Goal: Task Accomplishment & Management: Manage account settings

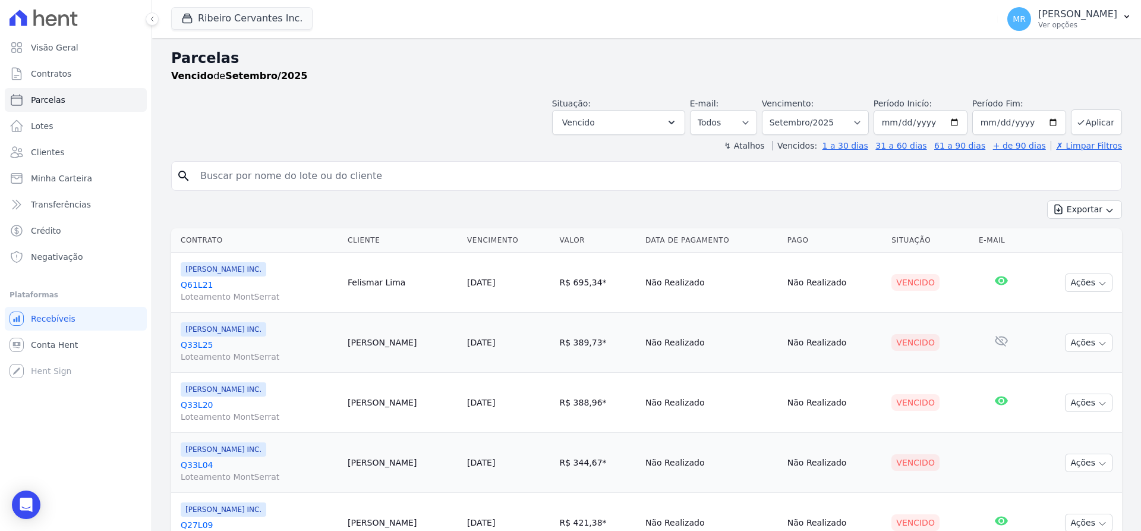
select select
select select "08/2025"
click option "Agosto/2025" at bounding box center [0, 0] width 0 height 0
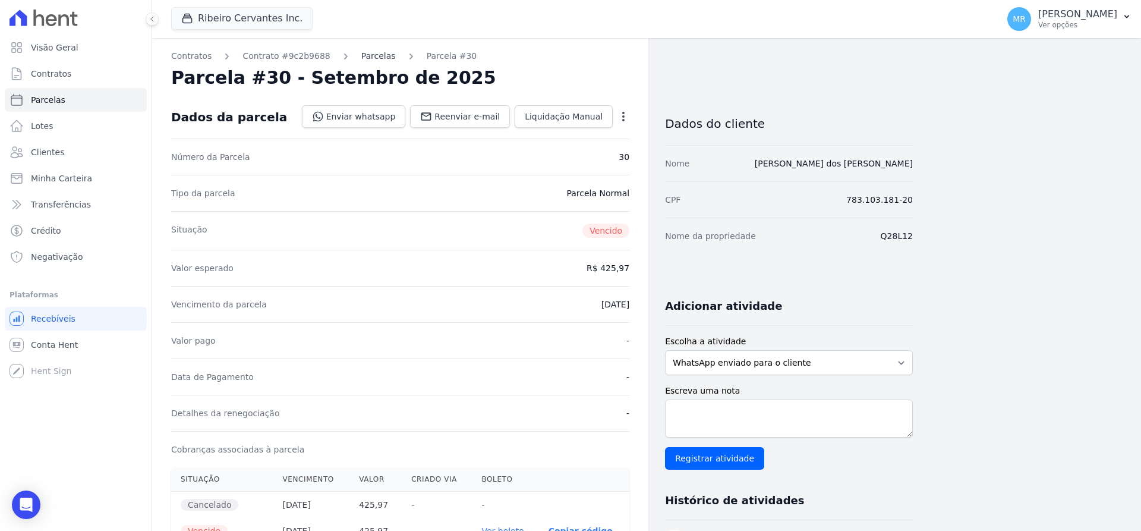
click at [365, 53] on link "Parcelas" at bounding box center [378, 56] width 34 height 12
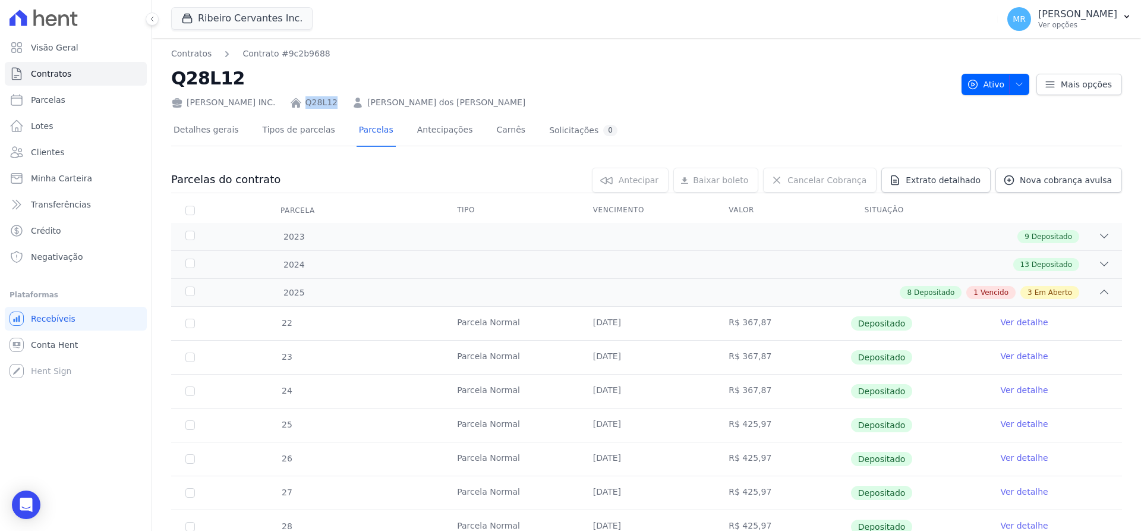
drag, startPoint x: 329, startPoint y: 103, endPoint x: 300, endPoint y: 109, distance: 29.3
click at [300, 108] on div "Ribeiro Cervantes INC. Q28L12 Damião Nunes dos Reis" at bounding box center [561, 99] width 781 height 17
copy link "Q28L12"
click at [210, 366] on tr "23 Parcela Normal 10/02/2025 R$ 367,87 Depositado Ver detalhe" at bounding box center [646, 357] width 951 height 34
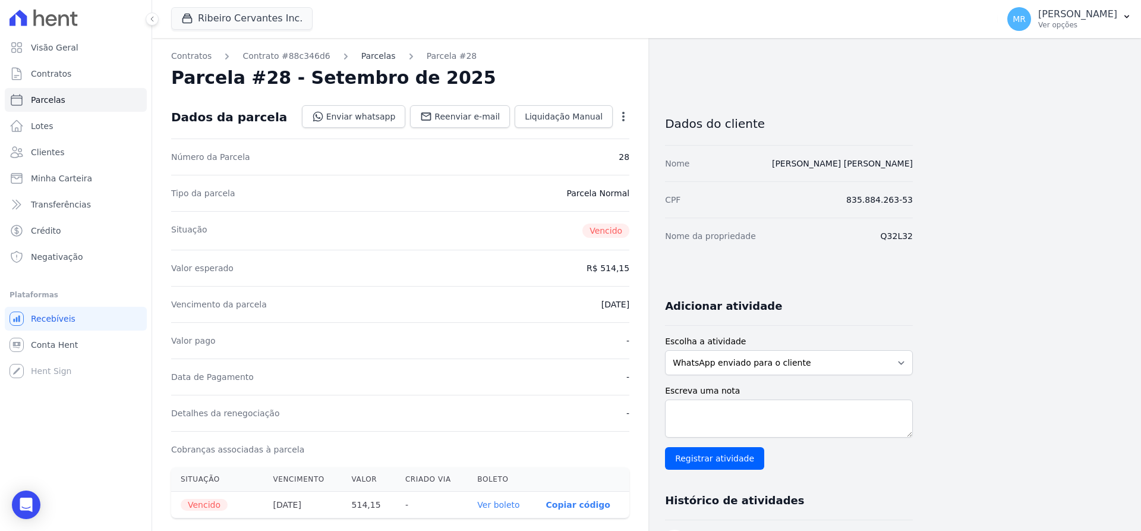
click at [361, 54] on link "Parcelas" at bounding box center [378, 56] width 34 height 12
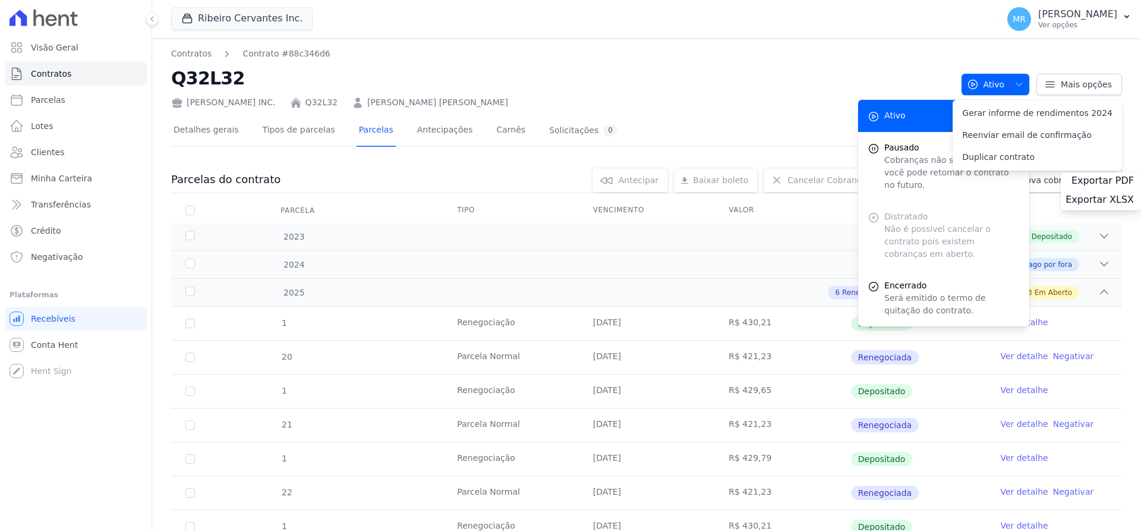
click at [899, 239] on div "Distratado Não é possível cancelar o contrato pois existem cobranças em aberto." at bounding box center [943, 235] width 171 height 69
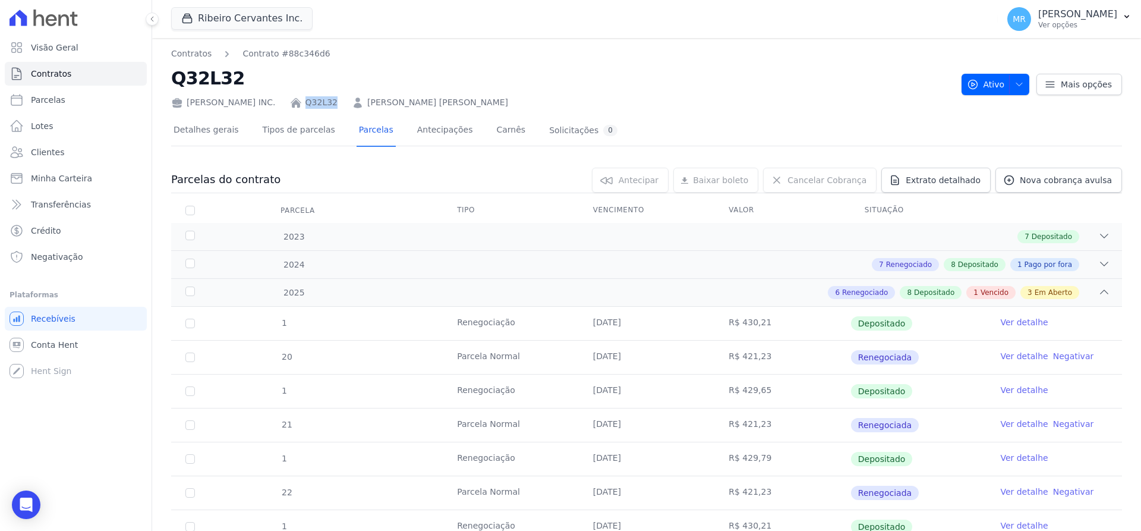
drag, startPoint x: 333, startPoint y: 106, endPoint x: 298, endPoint y: 96, distance: 36.6
click at [298, 96] on div "Ribeiro Cervantes INC. Q32L32 Creone de Sousa Rocha" at bounding box center [561, 99] width 781 height 17
copy link "Q32L32"
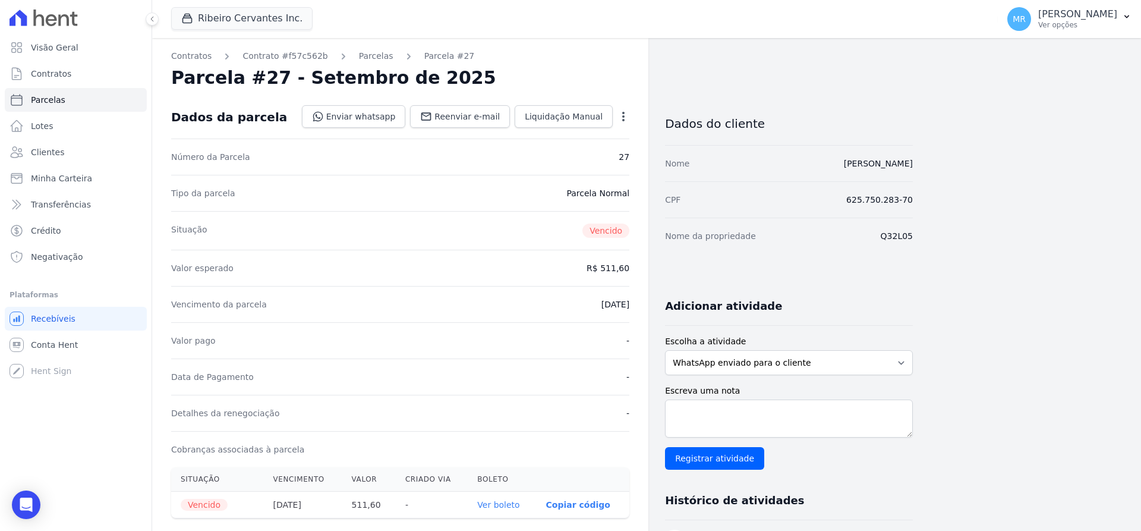
drag, startPoint x: 886, startPoint y: 239, endPoint x: 912, endPoint y: 248, distance: 27.6
click at [912, 248] on div "Nome da propriedade Q32L05" at bounding box center [789, 235] width 248 height 36
copy dd "Q32L05"
click at [359, 61] on link "Parcelas" at bounding box center [376, 56] width 34 height 12
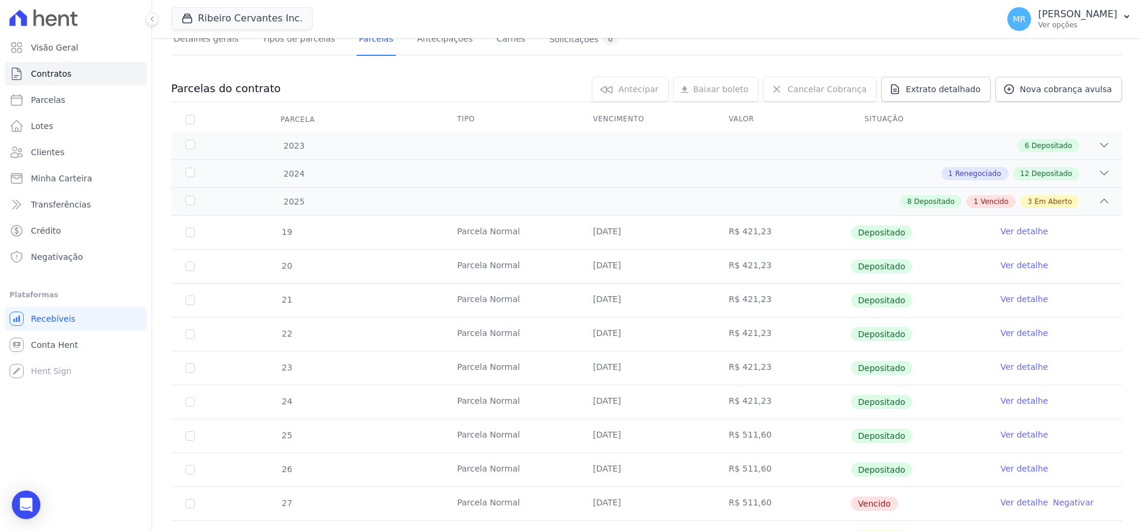
scroll to position [75, 0]
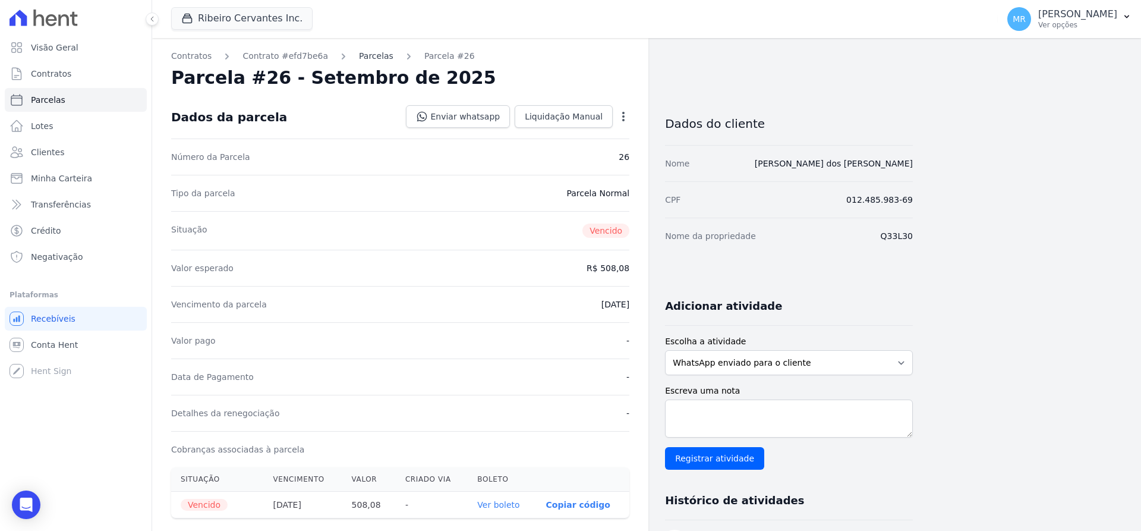
click at [368, 54] on link "Parcelas" at bounding box center [376, 56] width 34 height 12
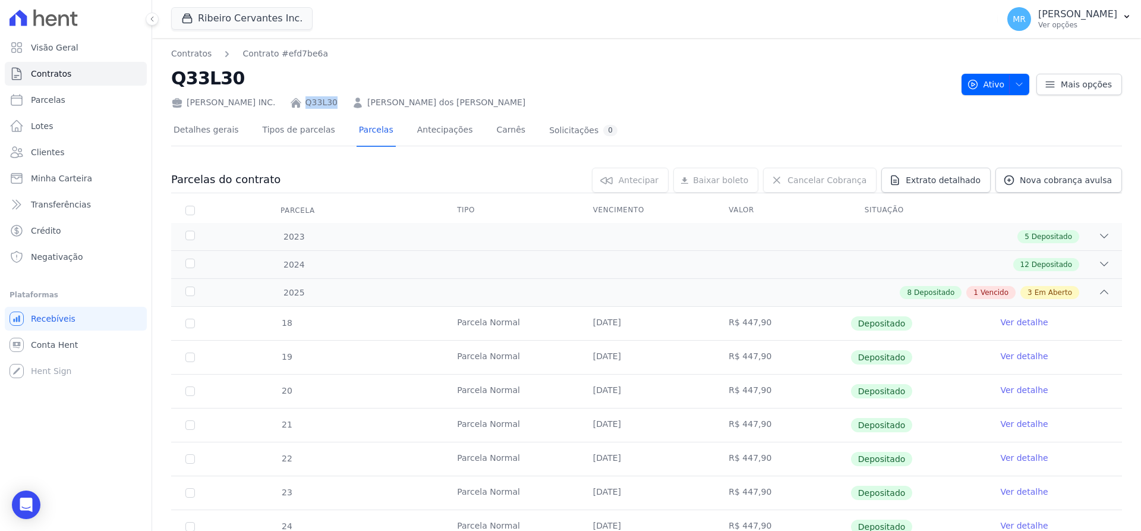
drag, startPoint x: 327, startPoint y: 100, endPoint x: 298, endPoint y: 99, distance: 29.2
click at [298, 99] on div "[PERSON_NAME] INC. Q33L30 [PERSON_NAME] dos [PERSON_NAME]" at bounding box center [561, 99] width 781 height 17
copy link "Q33L30"
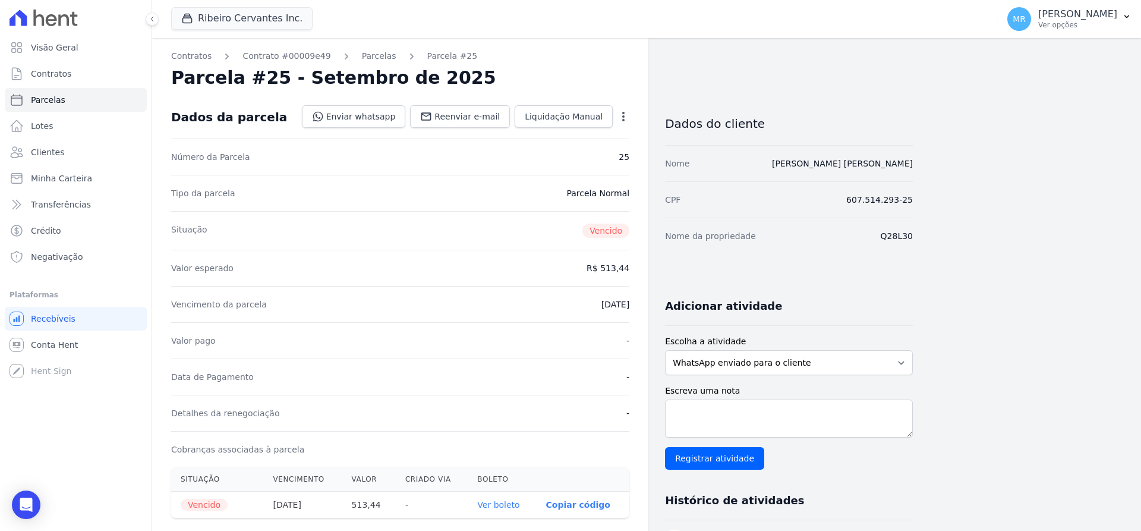
drag, startPoint x: 911, startPoint y: 235, endPoint x: 885, endPoint y: 232, distance: 26.4
click at [885, 232] on dd "Q28L30" at bounding box center [896, 236] width 32 height 12
copy dd "Q28L30"
click at [365, 58] on link "Parcelas" at bounding box center [379, 56] width 34 height 12
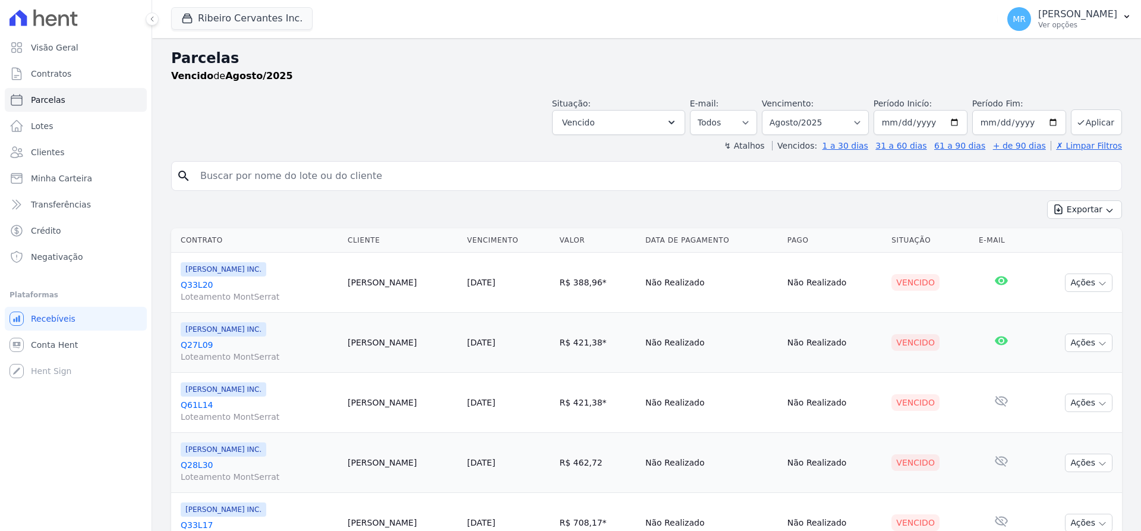
select select
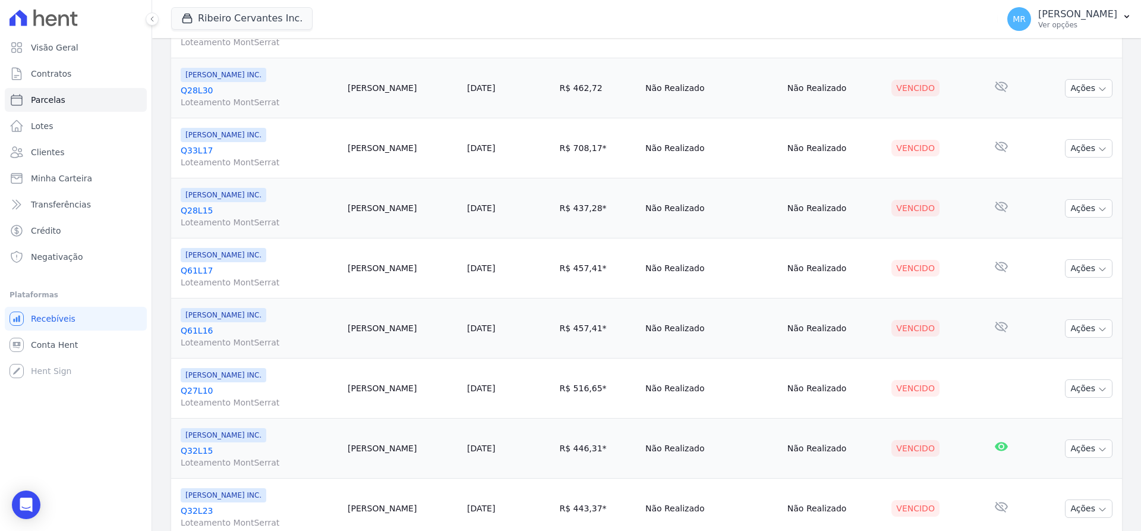
scroll to position [718, 0]
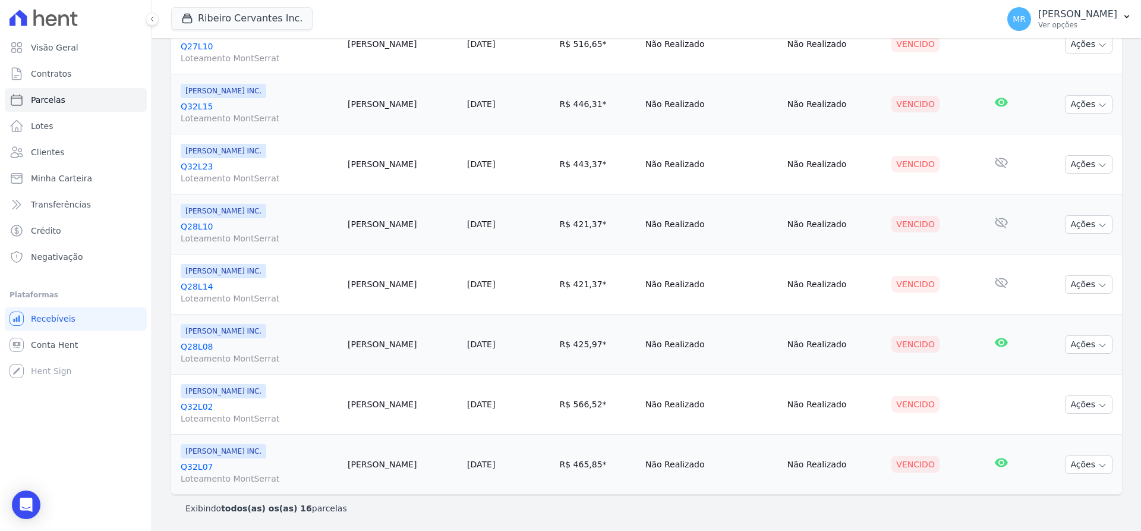
click at [198, 469] on link "Q32L07 Loteamento MontSerrat" at bounding box center [259, 472] width 157 height 24
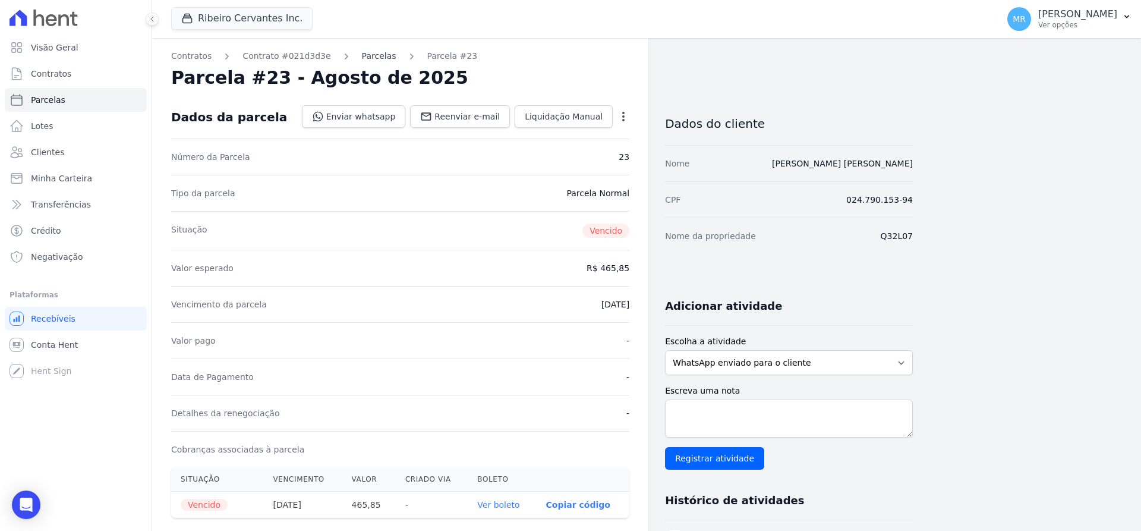
click at [362, 51] on link "Parcelas" at bounding box center [379, 56] width 34 height 12
click at [56, 99] on span "Parcelas" at bounding box center [48, 100] width 34 height 12
select select
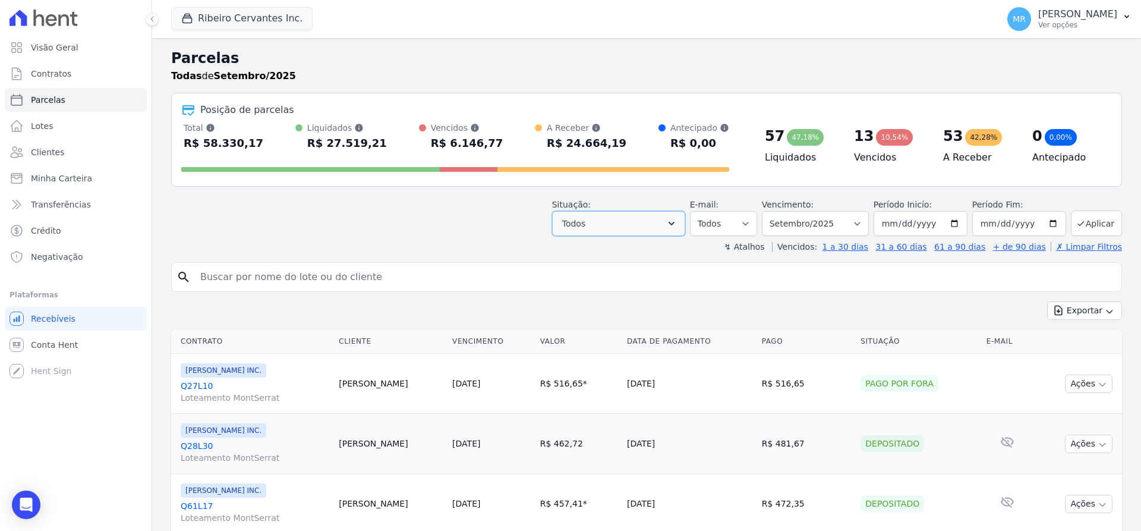
click at [639, 226] on button "Todos" at bounding box center [618, 223] width 133 height 25
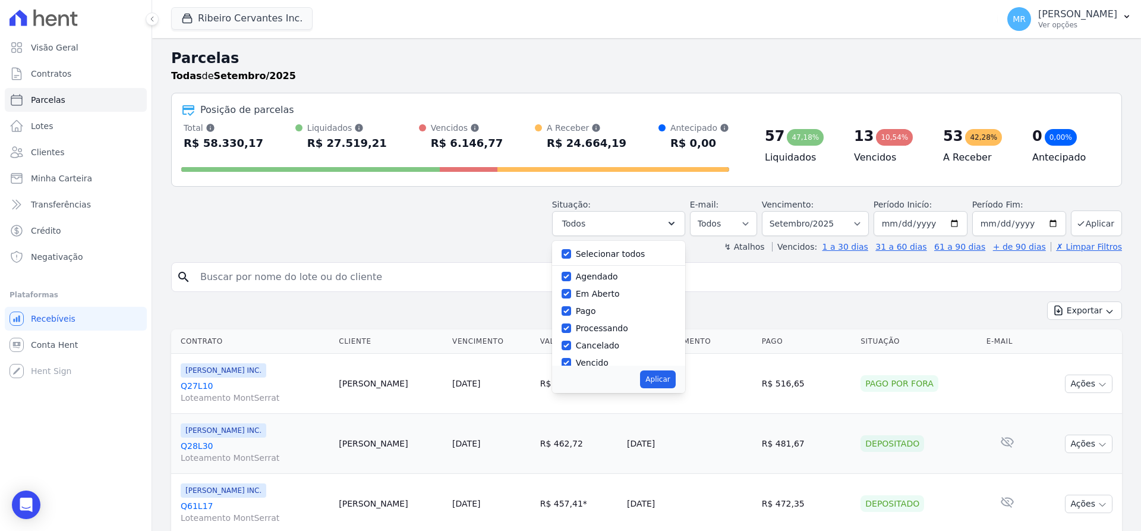
click at [616, 248] on div "Selecionar todos" at bounding box center [611, 254] width 70 height 12
click at [571, 257] on input "Selecionar todos" at bounding box center [566, 254] width 10 height 10
checkbox input "false"
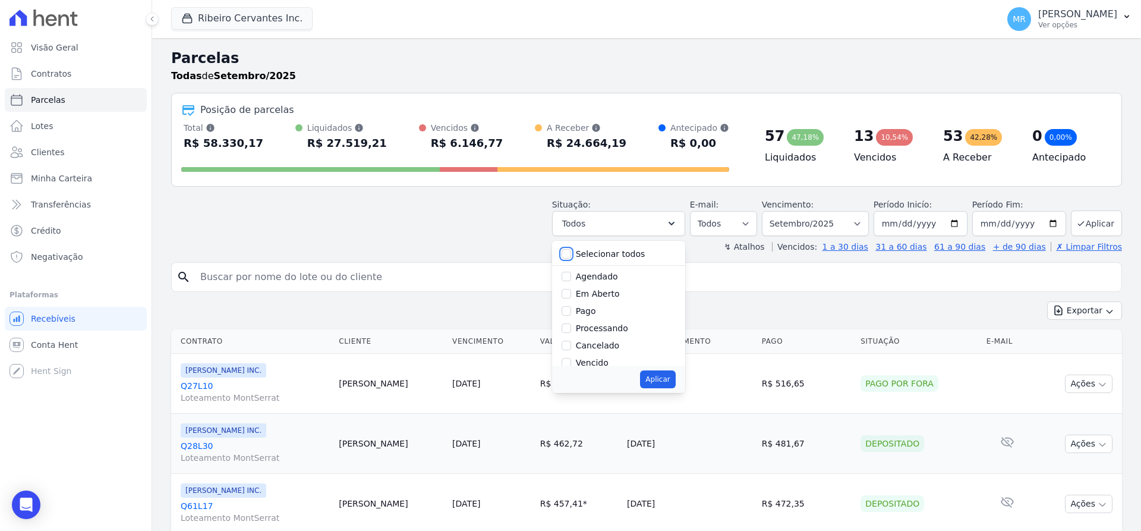
checkbox input "false"
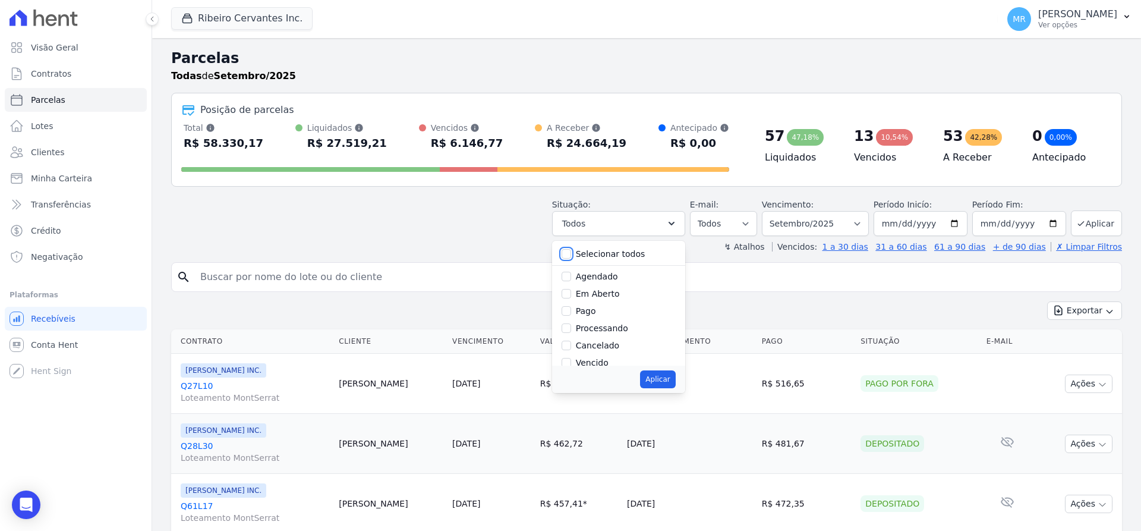
checkbox input "false"
click at [571, 295] on input "Vencido" at bounding box center [566, 295] width 10 height 10
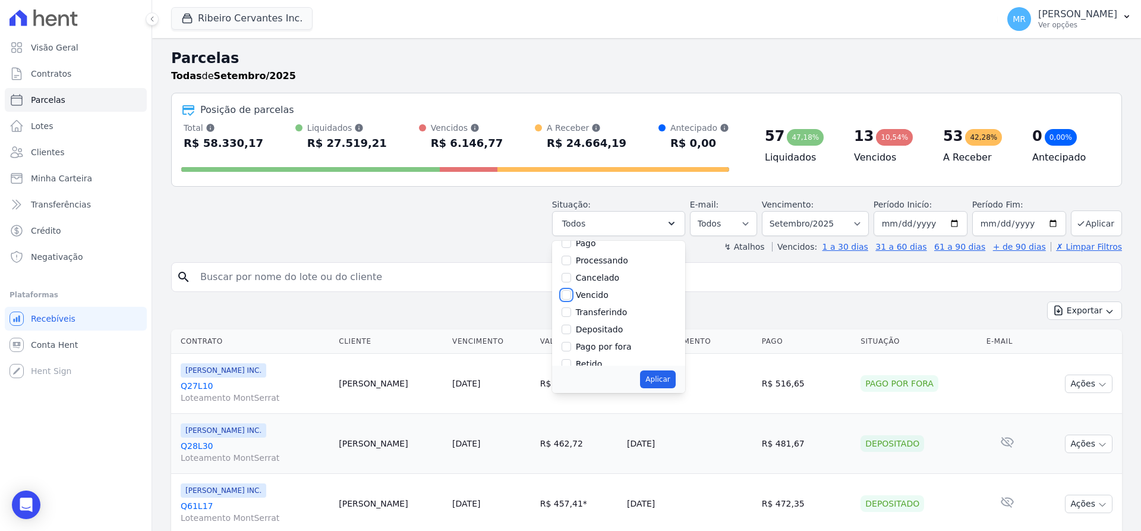
checkbox input "true"
click at [675, 379] on button "Aplicar" at bounding box center [657, 379] width 35 height 18
select select "overdue"
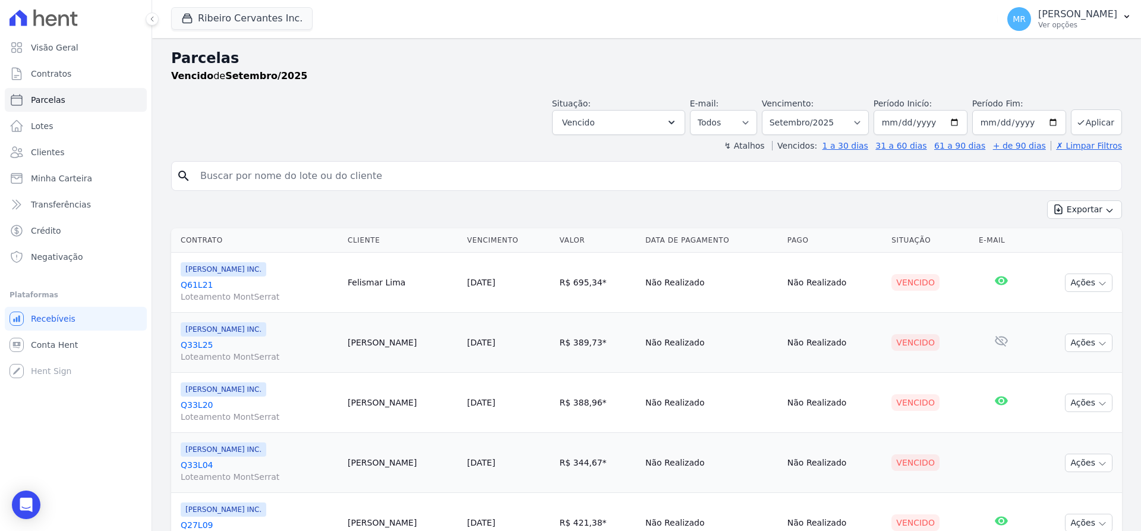
select select
click at [762, 110] on select "Filtrar por período ──────── Todos os meses Maio/2021 Junho/2021 Julho/2021 Ago…" at bounding box center [815, 122] width 107 height 25
select select "08/2025"
click option "Agosto/2025" at bounding box center [0, 0] width 0 height 0
select select
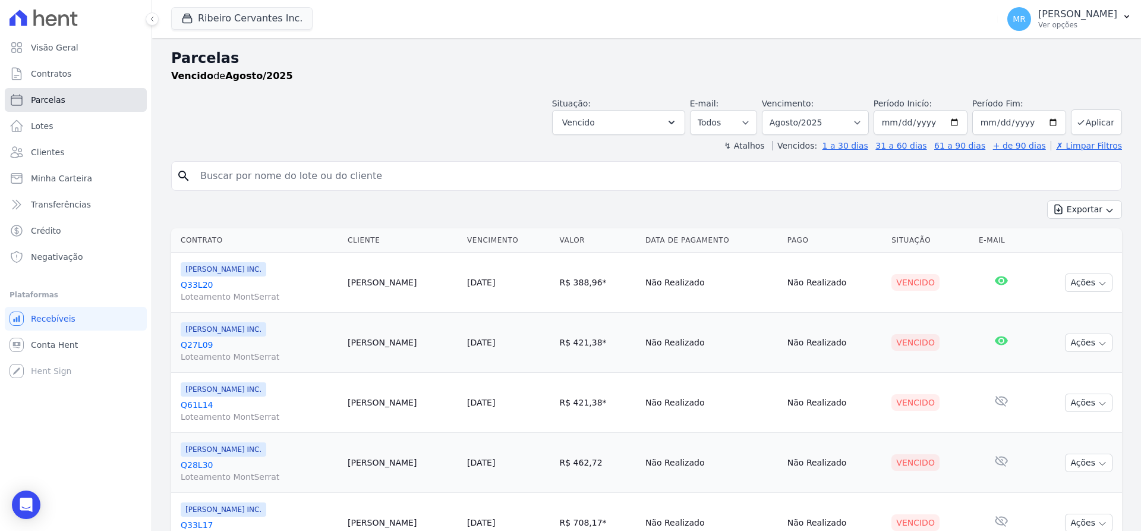
click at [48, 108] on link "Parcelas" at bounding box center [76, 100] width 142 height 24
select select
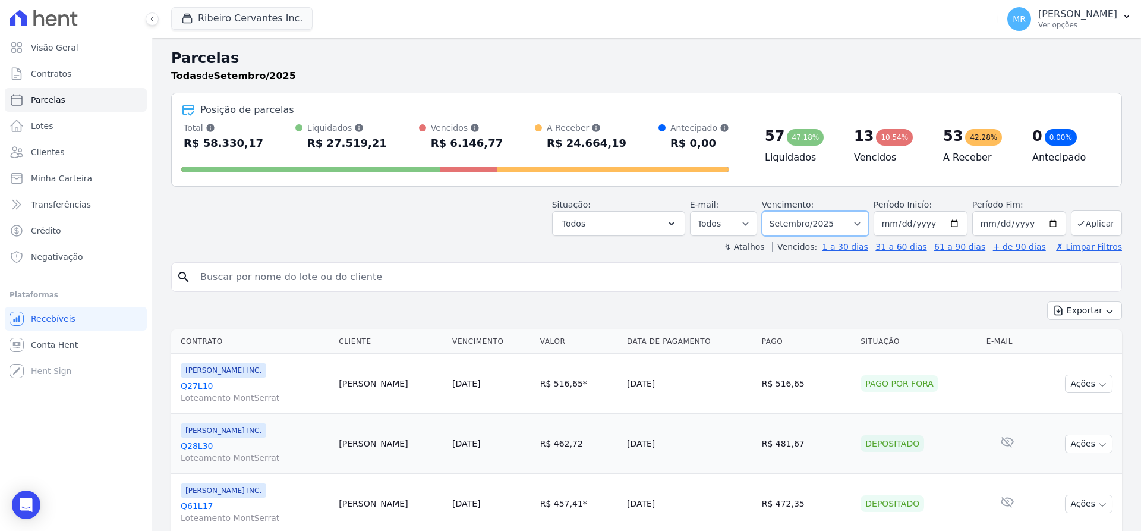
select select "05/2025"
click option "Maio/2025" at bounding box center [0, 0] width 0 height 0
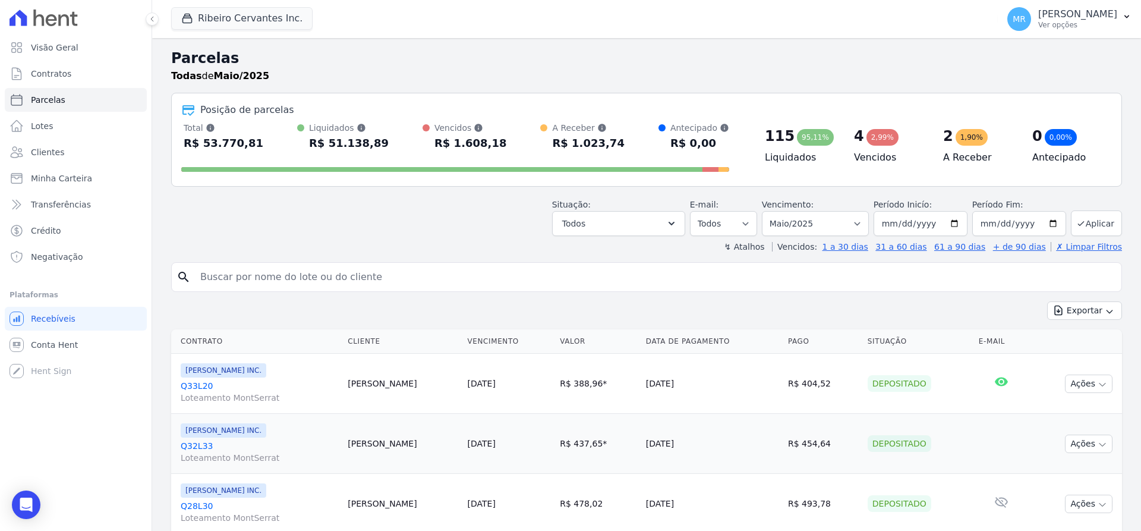
select select
click at [685, 216] on button "Todos" at bounding box center [618, 223] width 133 height 25
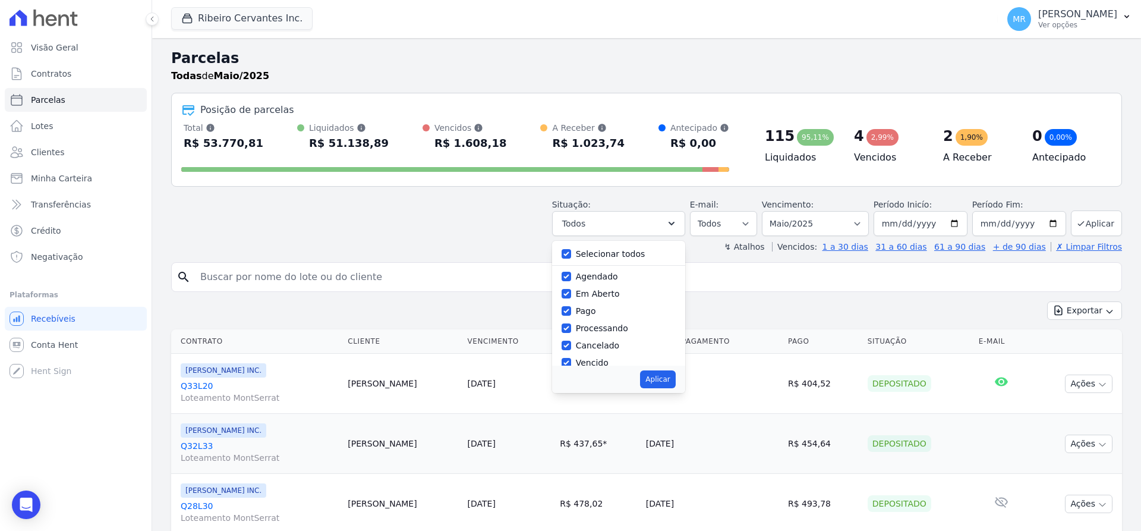
click at [633, 253] on label "Selecionar todos" at bounding box center [611, 254] width 70 height 10
click at [571, 253] on input "Selecionar todos" at bounding box center [566, 254] width 10 height 10
checkbox input "false"
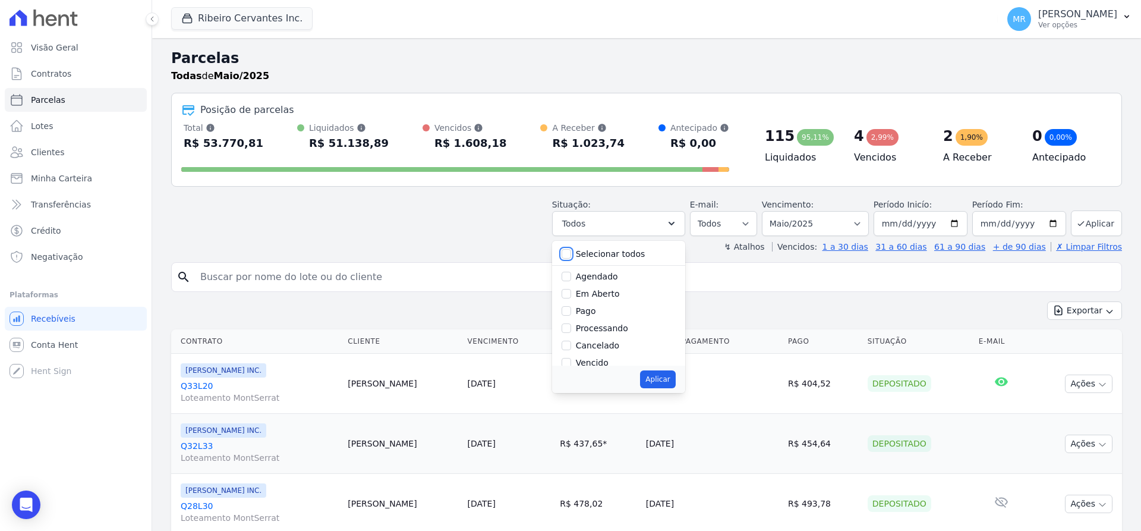
checkbox input "false"
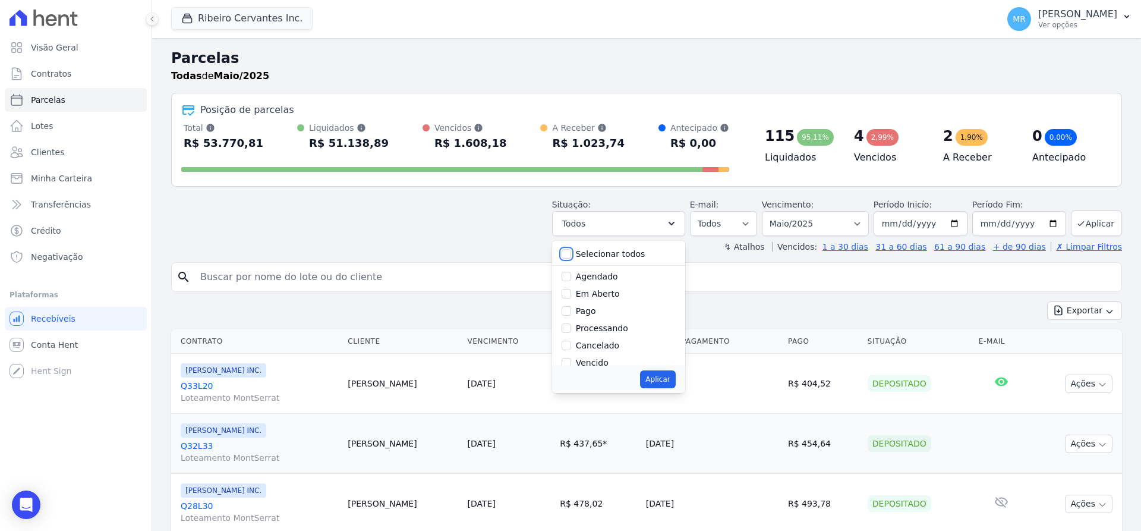
checkbox input "false"
click at [571, 364] on input "Vencido" at bounding box center [566, 363] width 10 height 10
checkbox input "true"
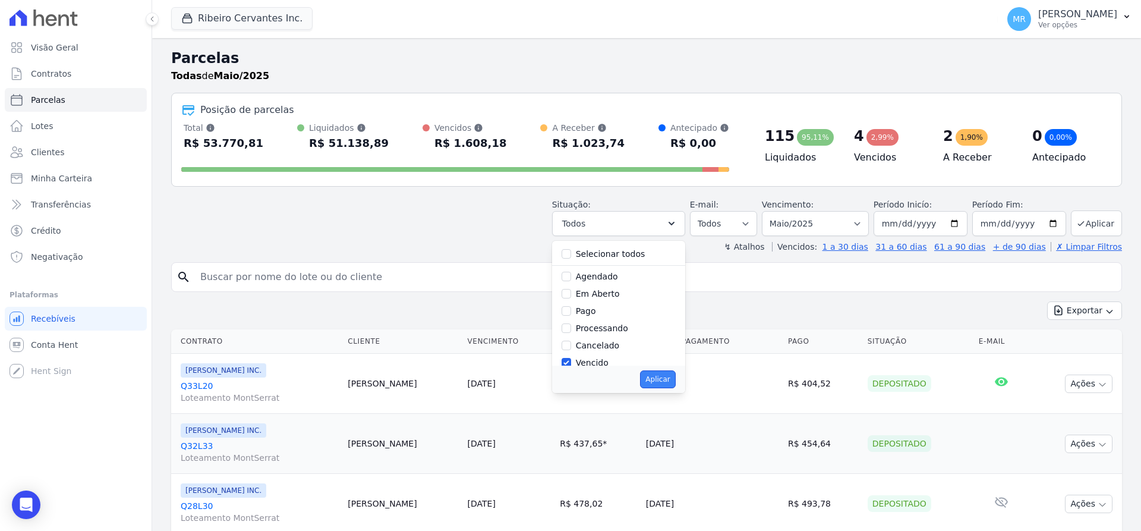
click at [675, 374] on button "Aplicar" at bounding box center [657, 379] width 35 height 18
select select "overdue"
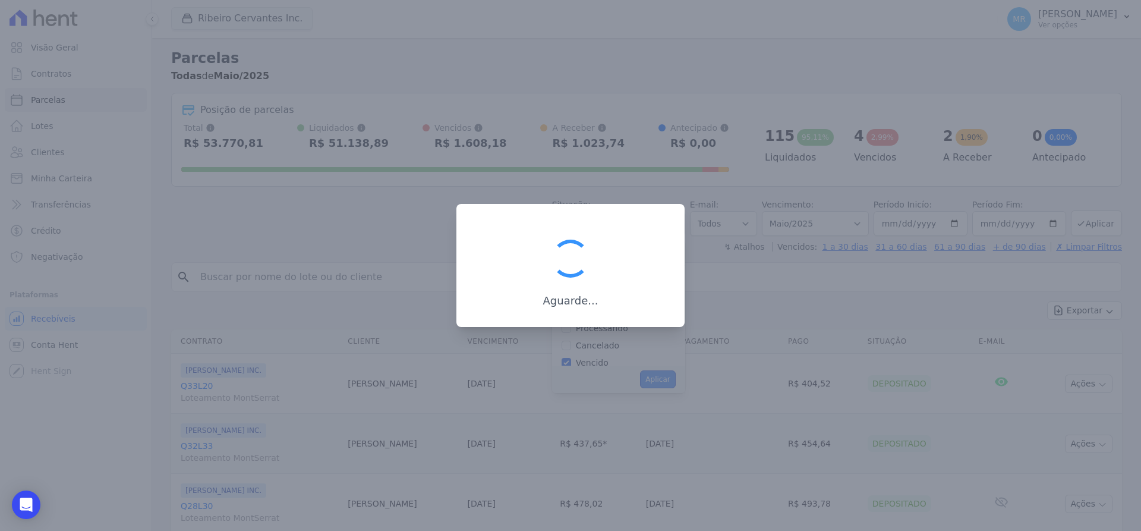
scroll to position [25, 0]
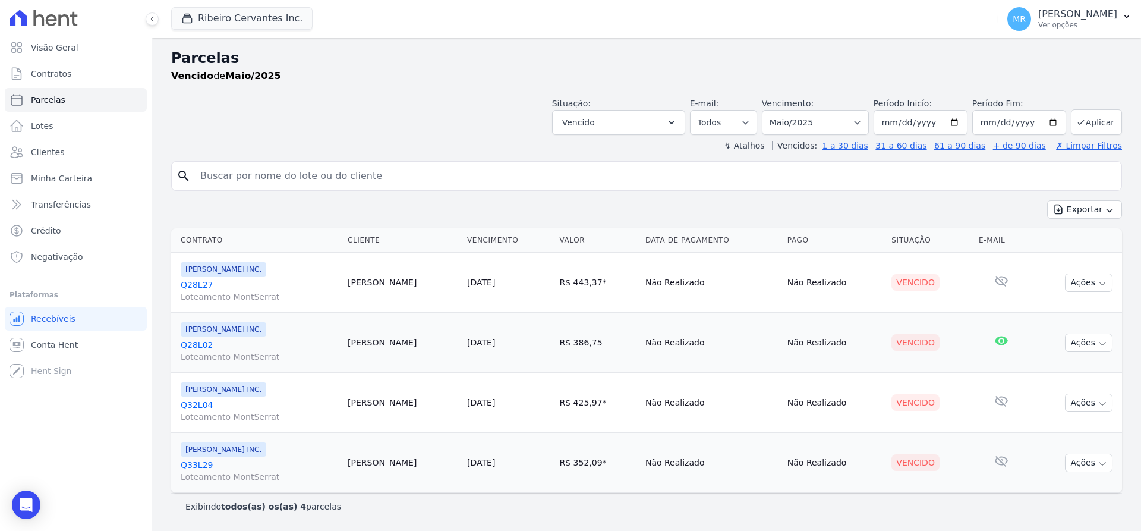
select select
click at [257, 135] on header "Parcelas Vencido de Maio/2025 Situação: Agendado Em Aberto Pago Processando Can…" at bounding box center [646, 100] width 951 height 104
click at [299, 136] on header "Parcelas Vencido de Maio/2025 Situação: Agendado Em Aberto Pago Processando Can…" at bounding box center [646, 100] width 951 height 104
click at [292, 146] on div "↯ Atalhos Vencidos: 1 a 30 dias 31 a 60 dias 61 a 90 dias + de 90 dias ✗ Limpar…" at bounding box center [646, 146] width 951 height 12
drag, startPoint x: 364, startPoint y: 282, endPoint x: 443, endPoint y: 286, distance: 79.7
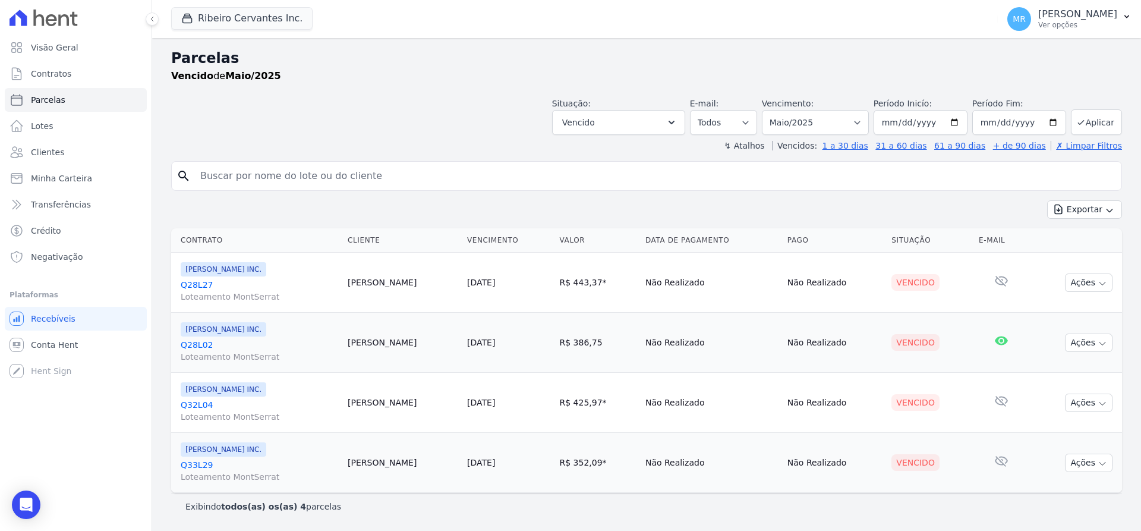
click at [443, 286] on td "Eliomar Ferreira" at bounding box center [402, 283] width 119 height 60
click at [960, 204] on div "Exportar Exportar PDF Exportar CSV" at bounding box center [646, 214] width 951 height 28
select select "06/2025"
click option "Junho/2025" at bounding box center [0, 0] width 0 height 0
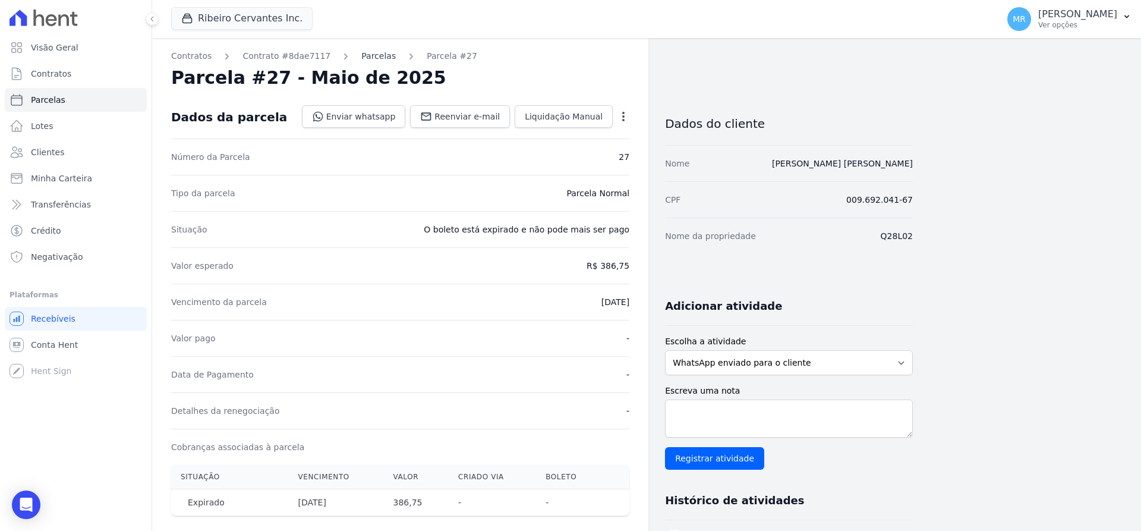
click at [361, 57] on link "Parcelas" at bounding box center [378, 56] width 34 height 12
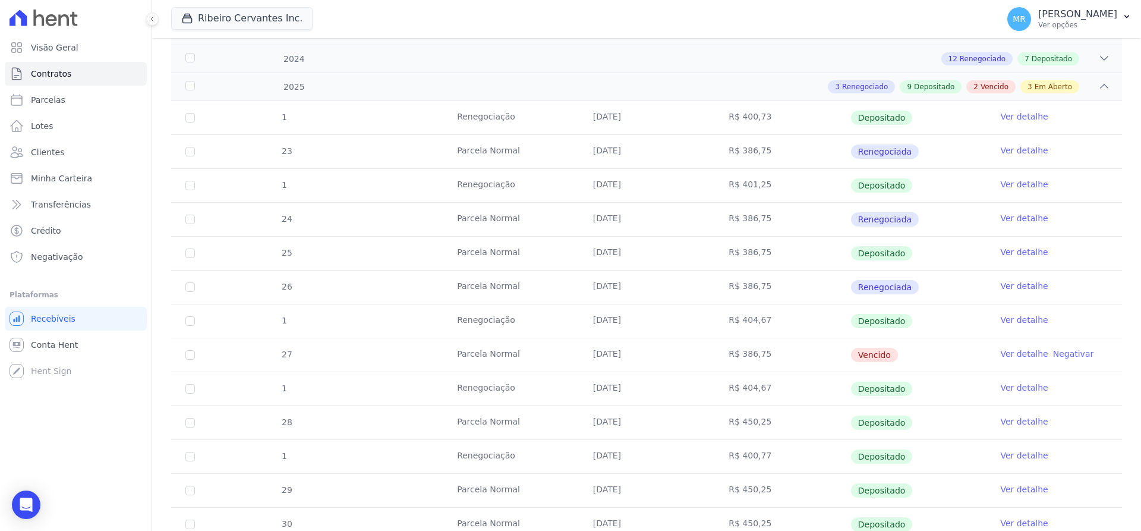
scroll to position [299, 0]
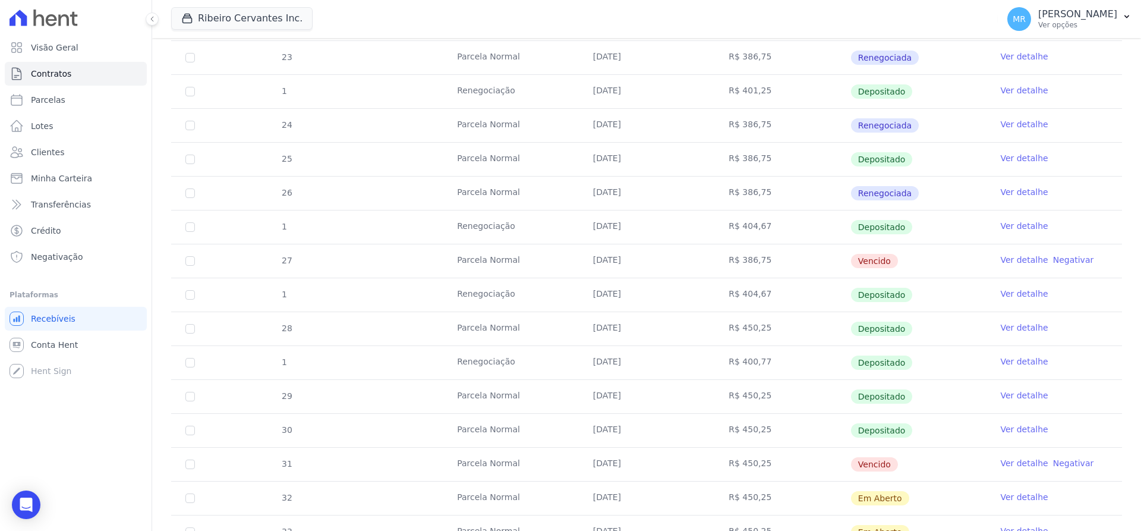
drag, startPoint x: 595, startPoint y: 258, endPoint x: 1030, endPoint y: 264, distance: 434.4
click at [1030, 264] on tr "27 [GEOGRAPHIC_DATA] [DATE] R$ 386,75 [GEOGRAPHIC_DATA] Ver detalhe Negativar" at bounding box center [646, 261] width 951 height 34
click at [876, 267] on span "Vencido" at bounding box center [874, 261] width 47 height 14
drag, startPoint x: 282, startPoint y: 263, endPoint x: 876, endPoint y: 269, distance: 593.6
click at [876, 269] on tr "27 [GEOGRAPHIC_DATA] [DATE] R$ 386,75 [GEOGRAPHIC_DATA] Ver detalhe Negativar" at bounding box center [646, 261] width 951 height 34
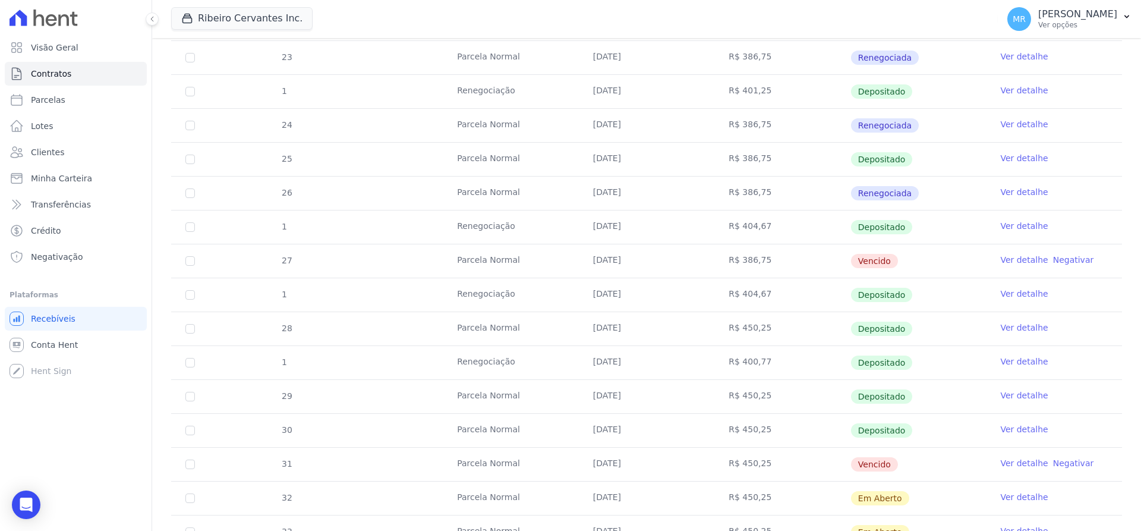
click at [885, 257] on td "Vencido" at bounding box center [918, 260] width 136 height 33
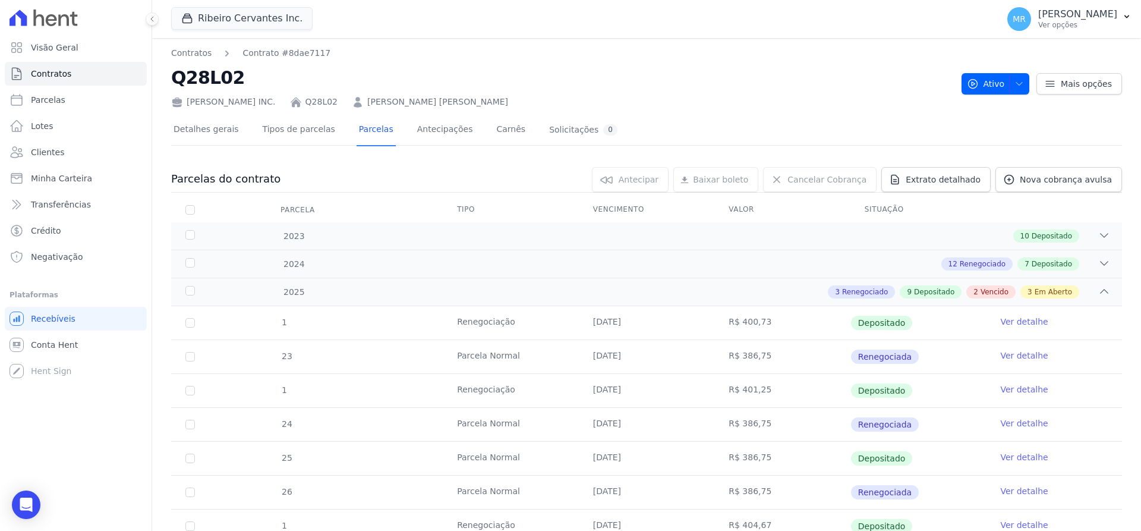
scroll to position [0, 0]
click at [245, 367] on tr "23 [GEOGRAPHIC_DATA] [DATE] R$ 386,75 Renegociada Ver detalhe" at bounding box center [646, 357] width 951 height 34
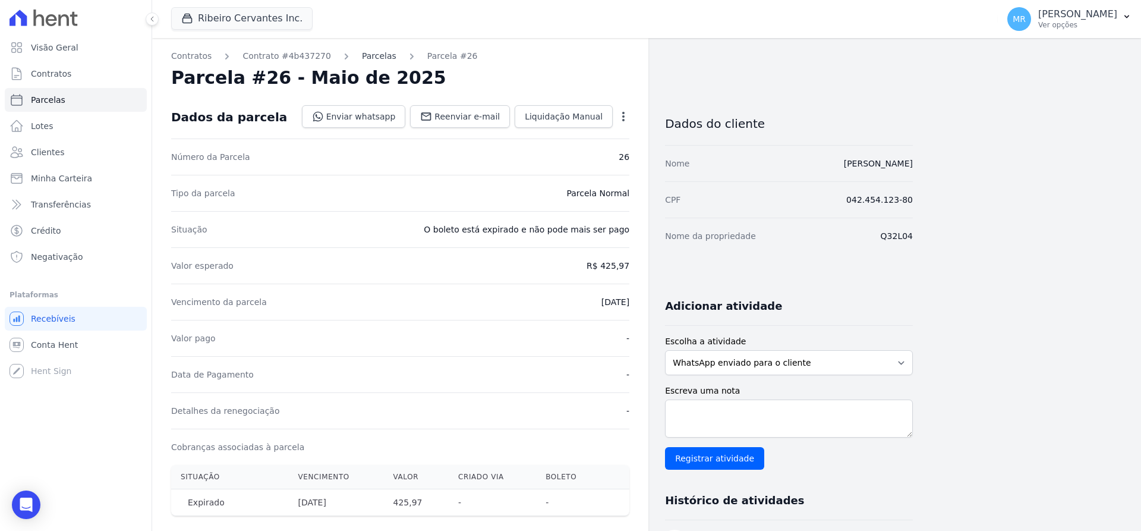
click at [362, 56] on link "Parcelas" at bounding box center [379, 56] width 34 height 12
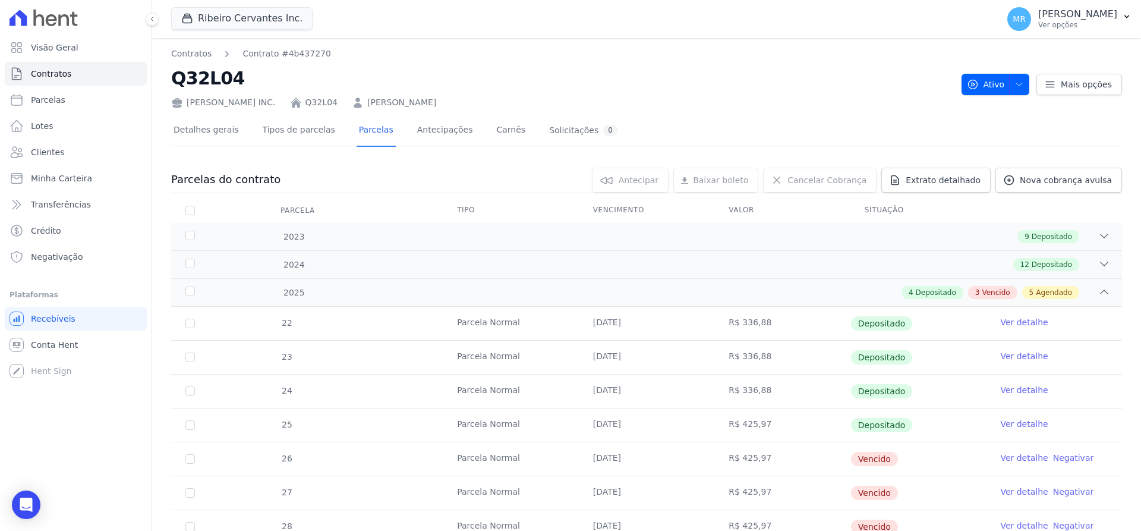
click at [206, 340] on tr "23 [GEOGRAPHIC_DATA] [DATE] R$ 336,88 Depositado Ver detalhe" at bounding box center [646, 357] width 951 height 34
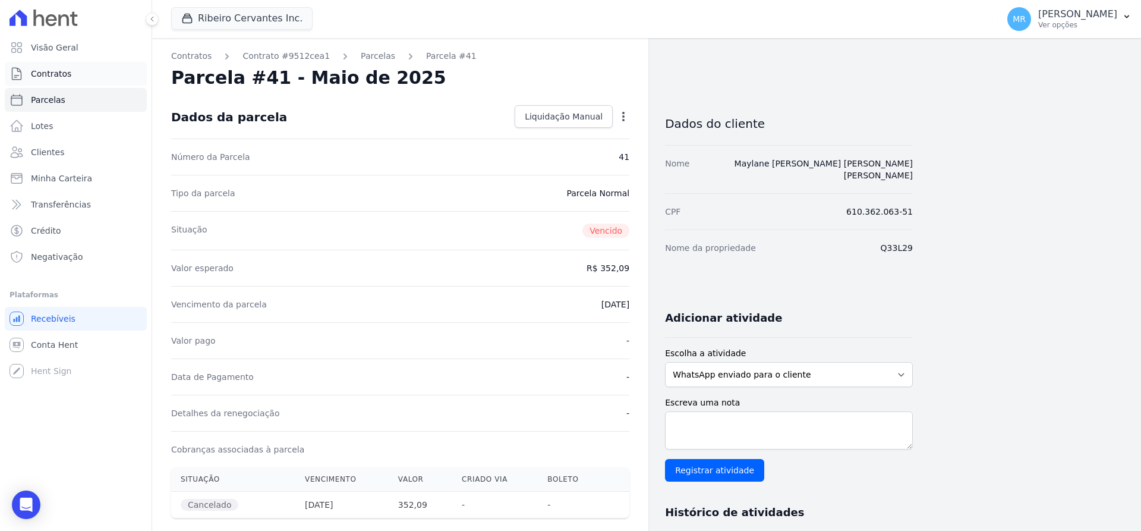
click at [53, 76] on span "Contratos" at bounding box center [51, 74] width 40 height 12
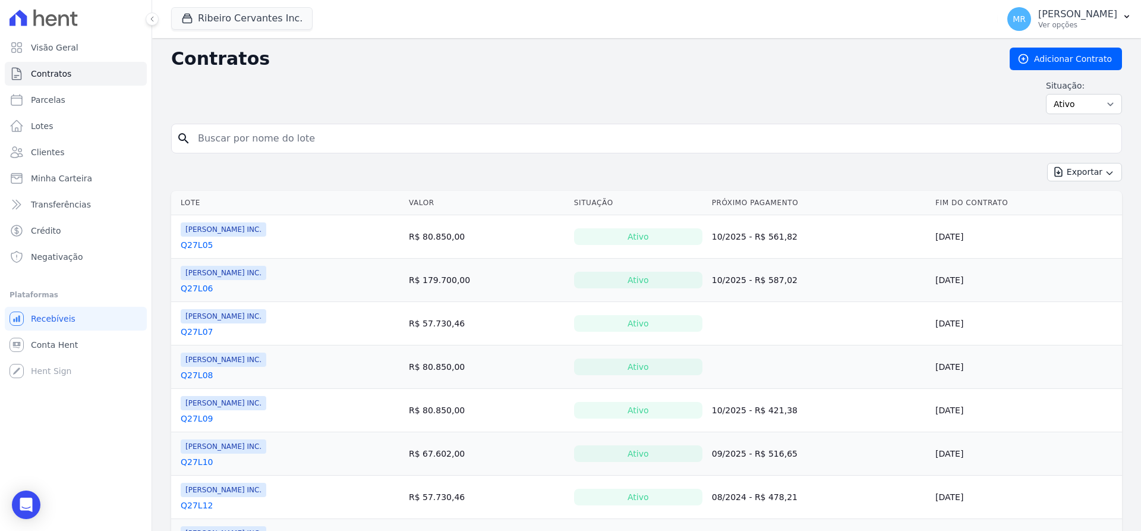
click at [219, 138] on input "search" at bounding box center [654, 139] width 926 height 24
type input "q27l15"
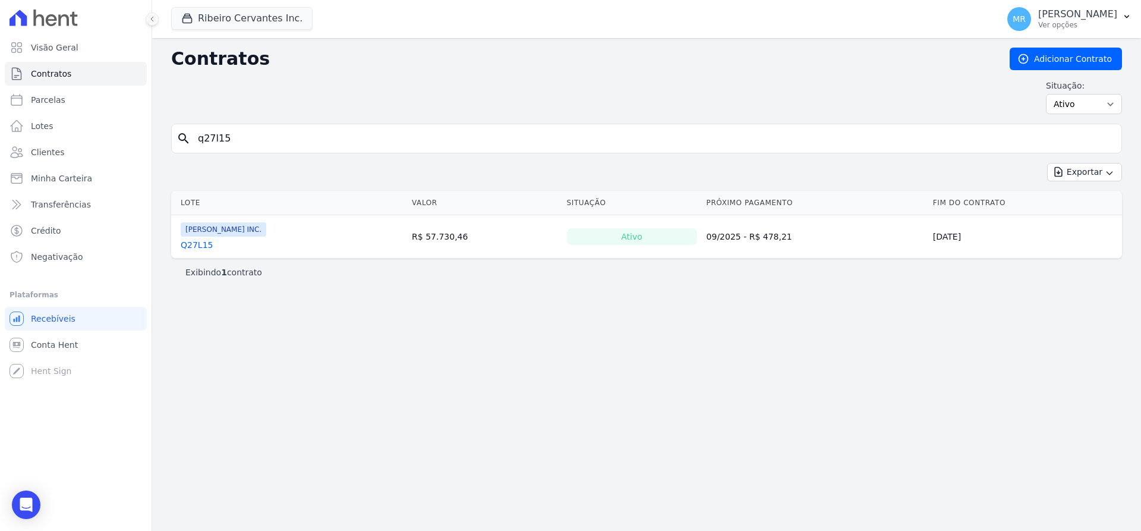
click at [195, 247] on link "Q27L15" at bounding box center [197, 245] width 32 height 12
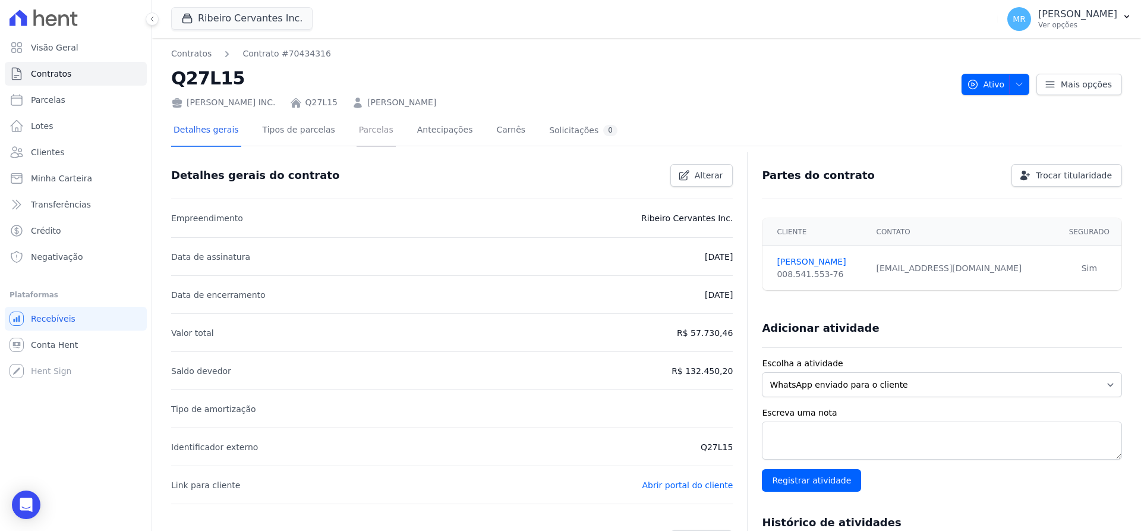
click at [356, 128] on link "Parcelas" at bounding box center [375, 130] width 39 height 31
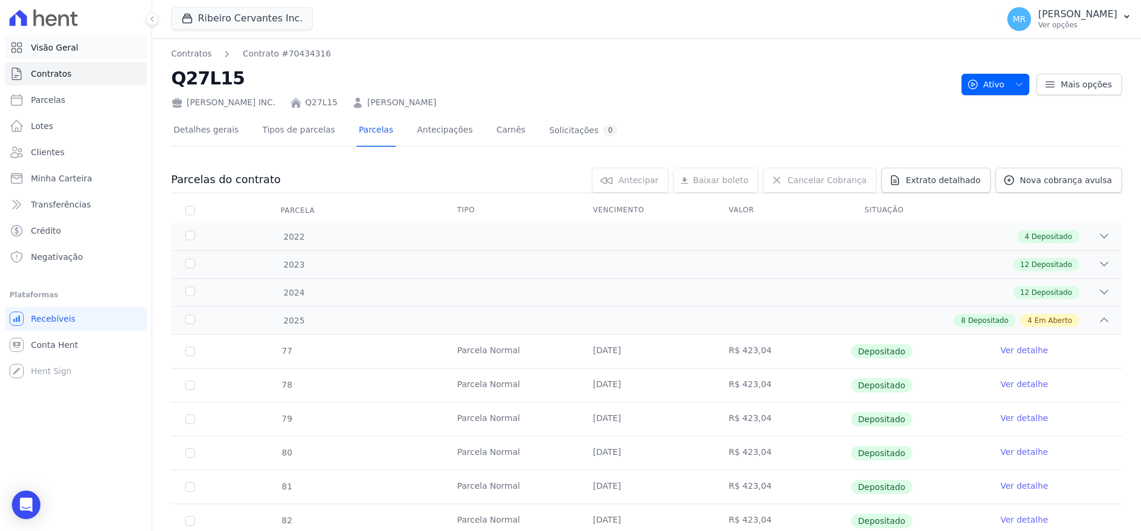
click at [63, 47] on span "Visão Geral" at bounding box center [55, 48] width 48 height 12
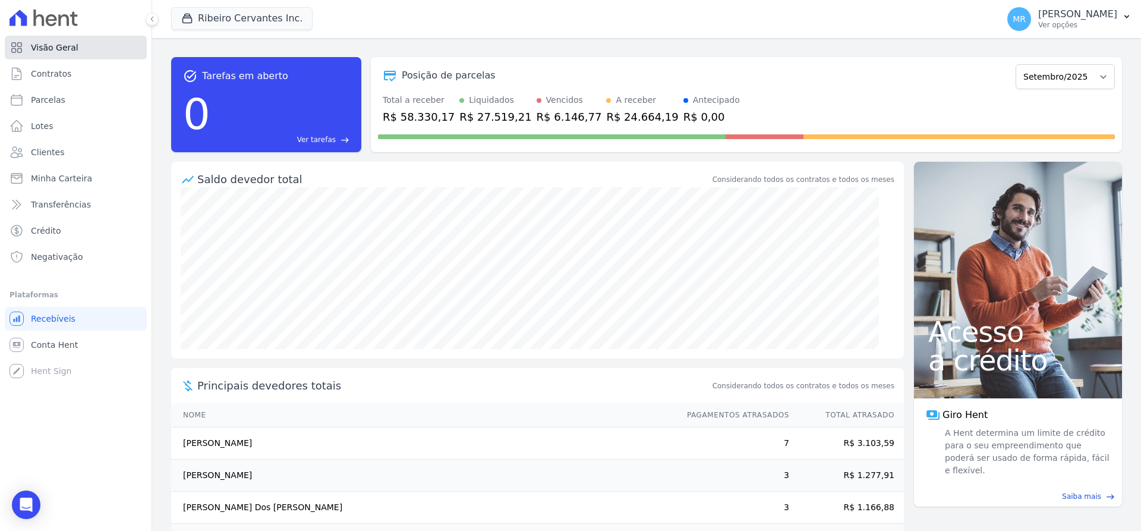
click at [51, 55] on link "Visão Geral" at bounding box center [76, 48] width 142 height 24
click at [52, 106] on link "Parcelas" at bounding box center [76, 100] width 142 height 24
click at [67, 73] on link "Contratos" at bounding box center [76, 74] width 142 height 24
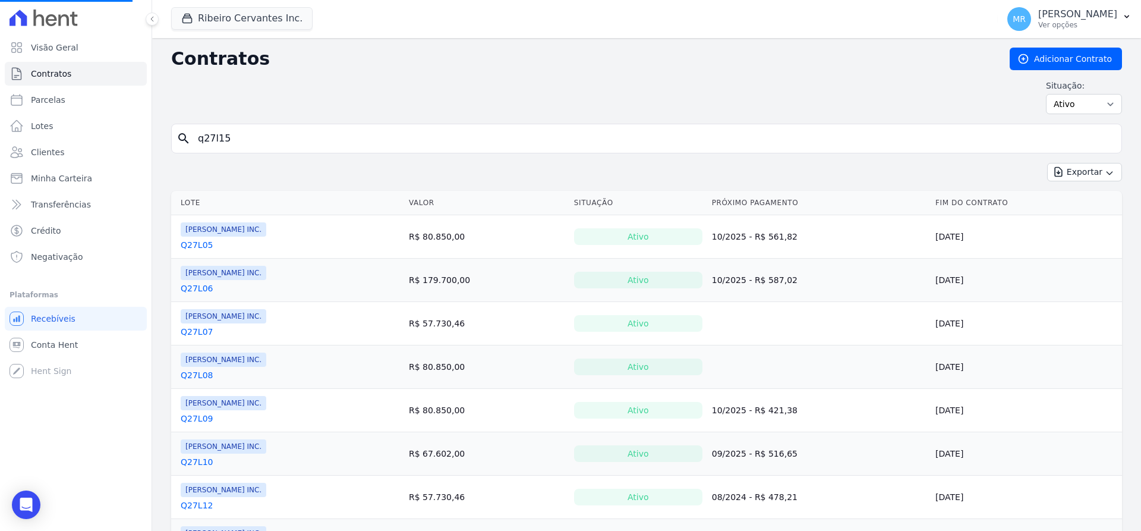
click at [264, 138] on input "q27l15" at bounding box center [654, 139] width 926 height 24
drag, startPoint x: 280, startPoint y: 138, endPoint x: 0, endPoint y: 109, distance: 281.9
click at [191, 127] on input "q27l15" at bounding box center [654, 139] width 926 height 24
click at [321, 147] on input "search" at bounding box center [654, 139] width 926 height 24
type input "natanael"
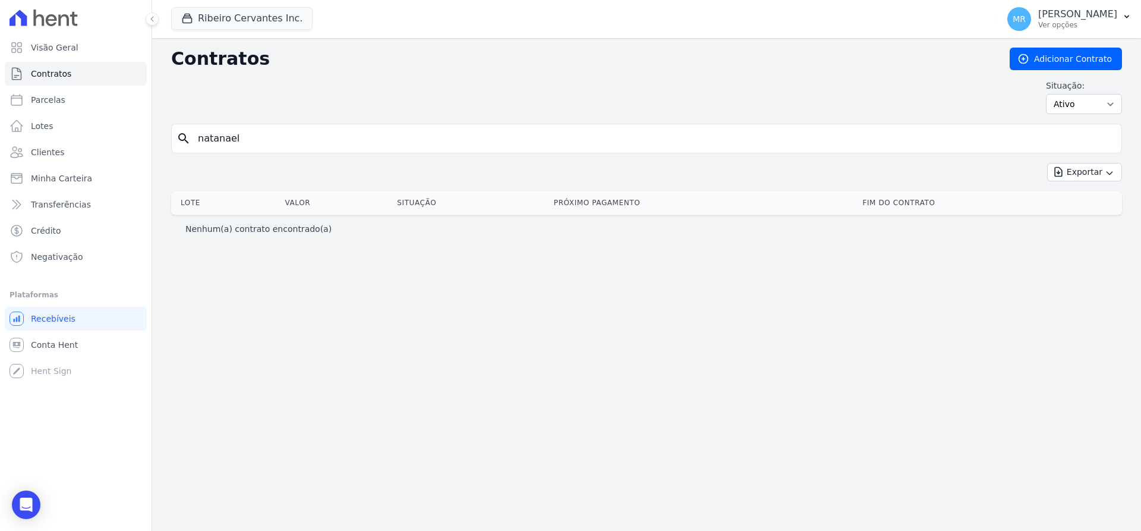
drag, startPoint x: 251, startPoint y: 146, endPoint x: 260, endPoint y: 140, distance: 10.9
click at [251, 145] on input "natanael" at bounding box center [654, 139] width 926 height 24
drag, startPoint x: 263, startPoint y: 140, endPoint x: 127, endPoint y: 123, distance: 137.1
click at [191, 127] on input "natanael" at bounding box center [654, 139] width 926 height 24
type input "q33l20"
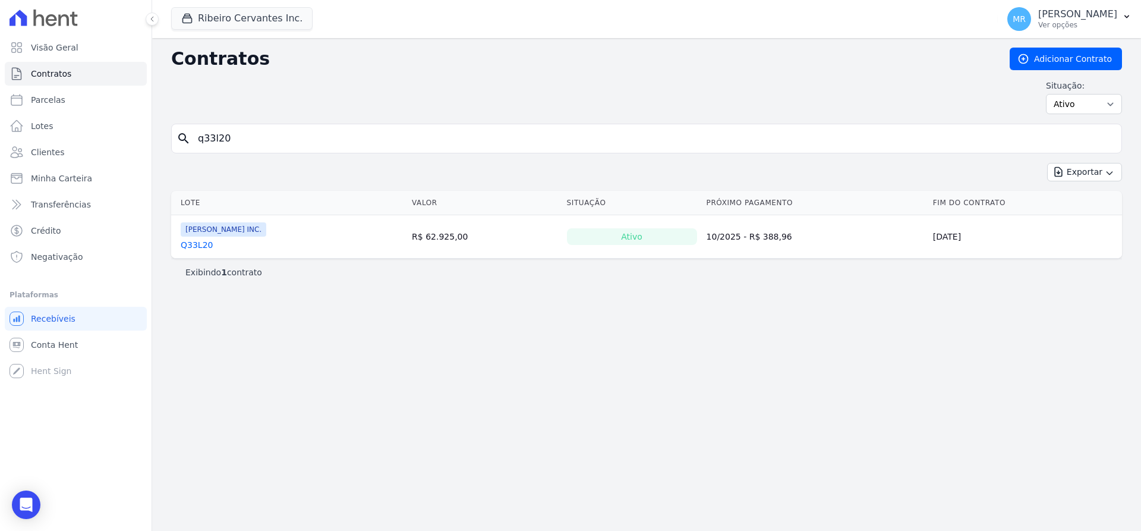
click at [198, 243] on link "Q33L20" at bounding box center [197, 245] width 32 height 12
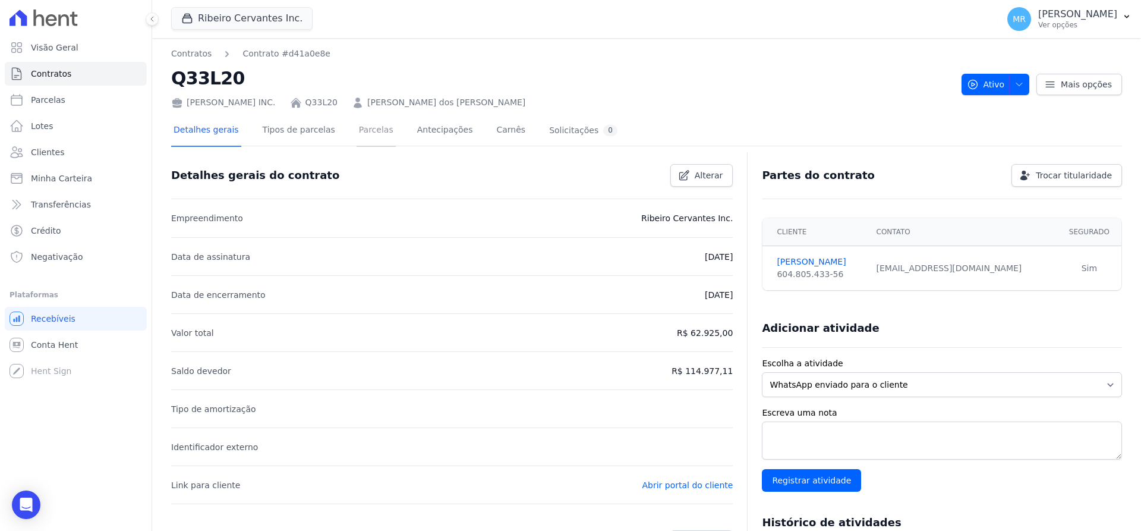
click at [356, 136] on link "Parcelas" at bounding box center [375, 130] width 39 height 31
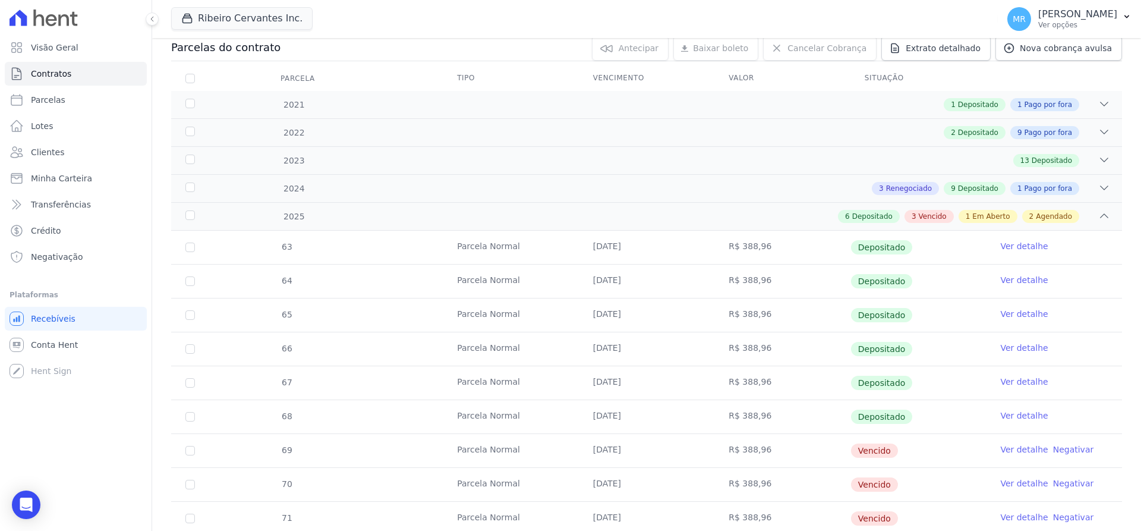
scroll to position [225, 0]
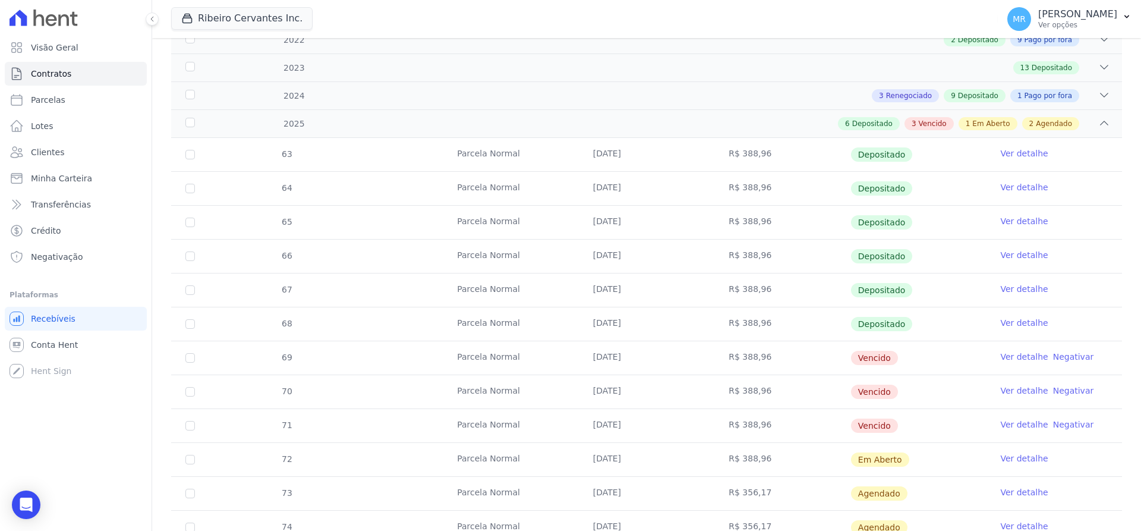
click at [1008, 361] on link "Ver detalhe" at bounding box center [1024, 357] width 48 height 12
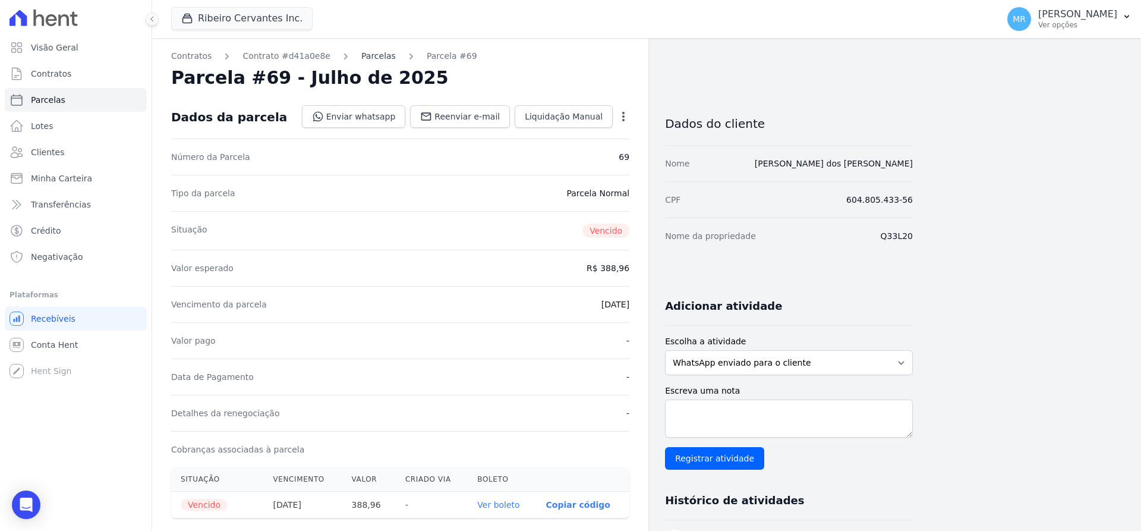
click at [361, 59] on link "Parcelas" at bounding box center [378, 56] width 34 height 12
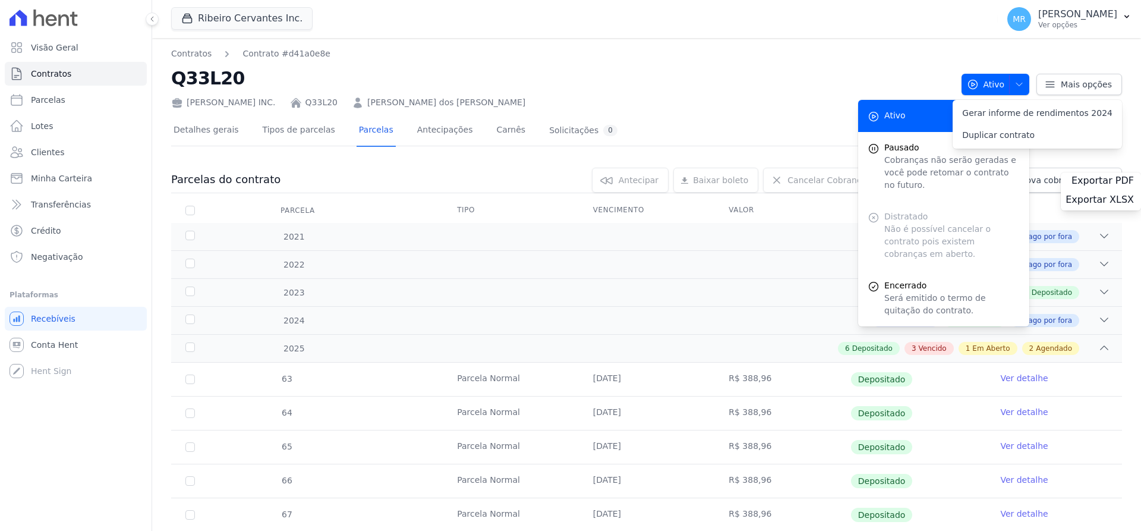
scroll to position [150, 0]
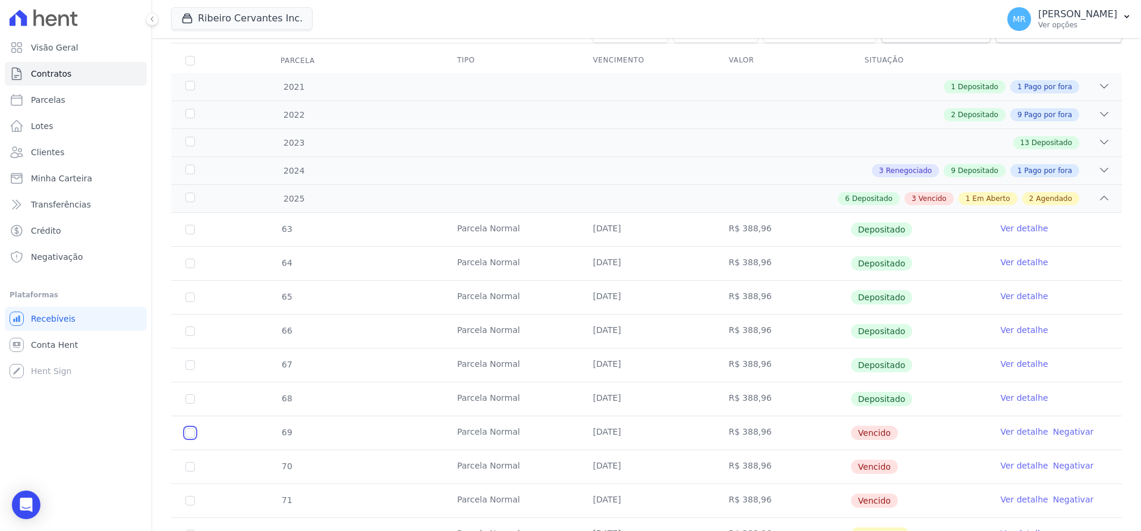
click at [189, 432] on input "checkbox" at bounding box center [190, 433] width 10 height 10
checkbox input "true"
click at [192, 466] on input "checkbox" at bounding box center [190, 467] width 10 height 10
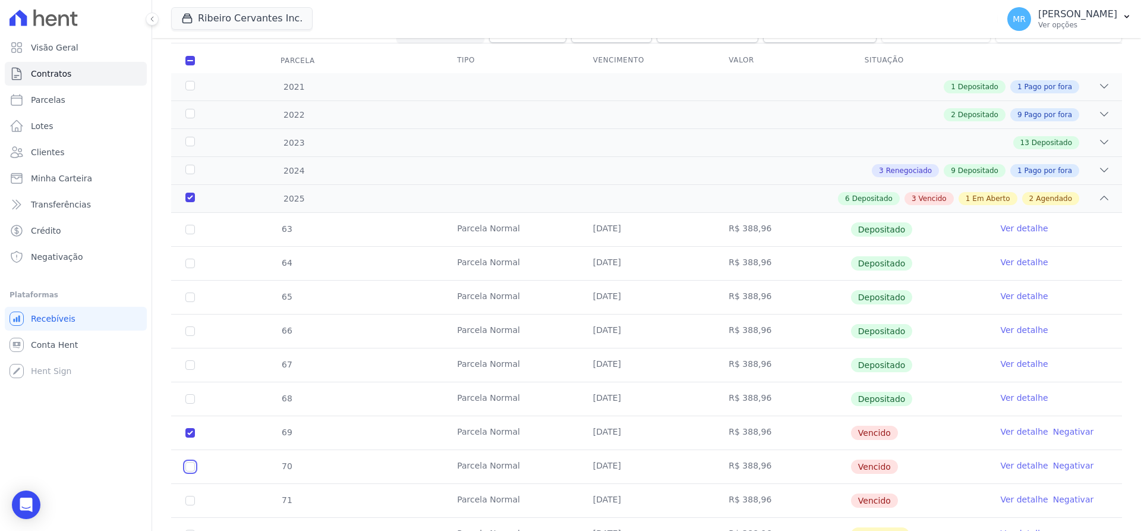
checkbox input "true"
click at [189, 500] on input "checkbox" at bounding box center [190, 500] width 10 height 10
checkbox input "true"
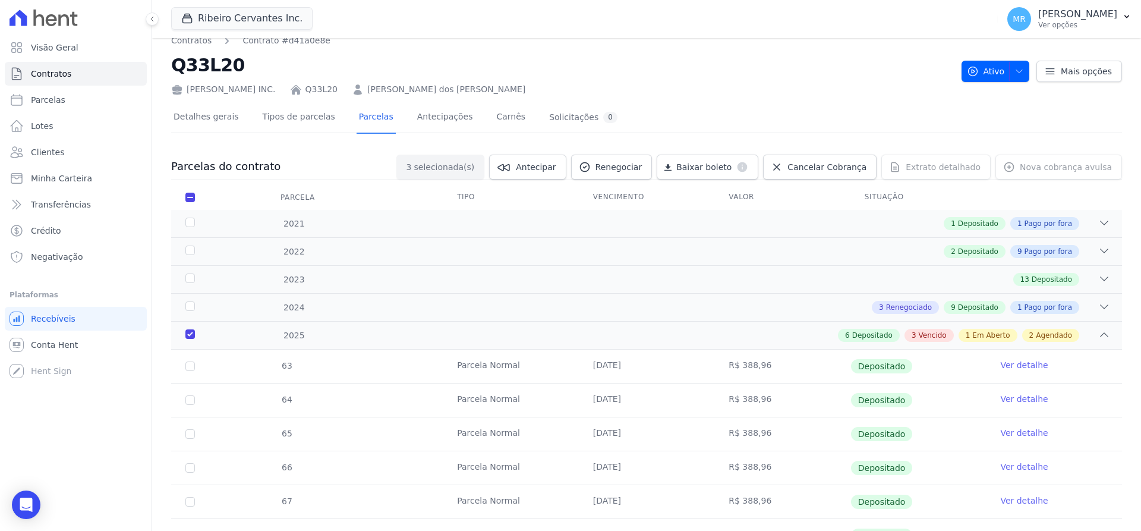
scroll to position [0, 0]
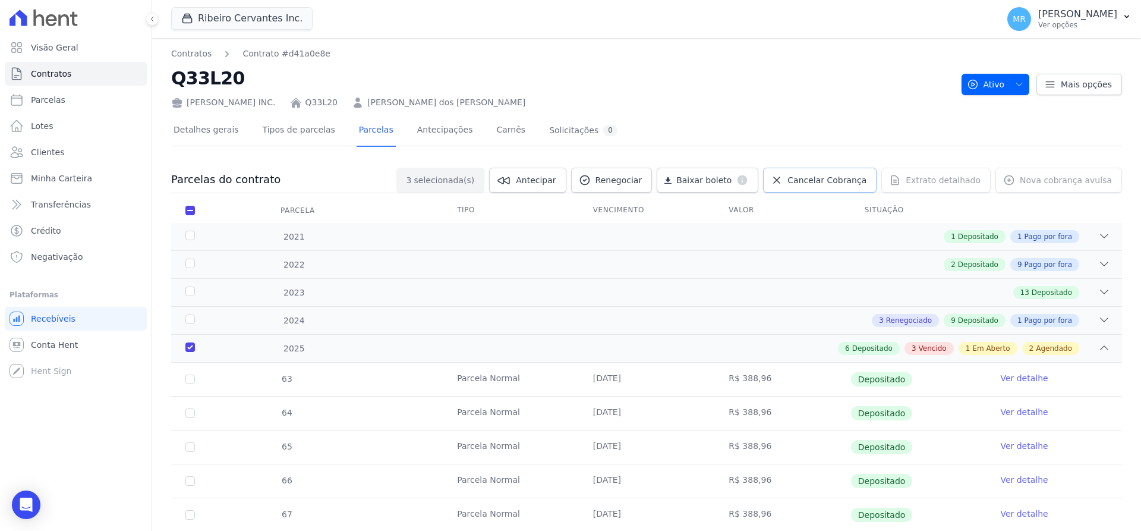
click at [813, 181] on span "Cancelar Cobrança" at bounding box center [826, 180] width 79 height 12
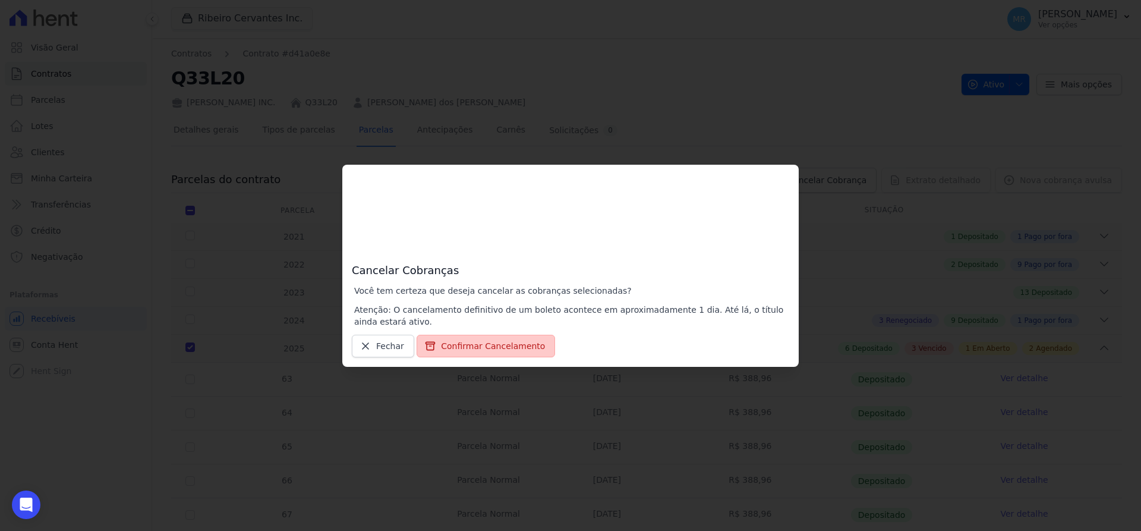
click at [475, 343] on button "Confirmar Cancelamento" at bounding box center [485, 345] width 138 height 23
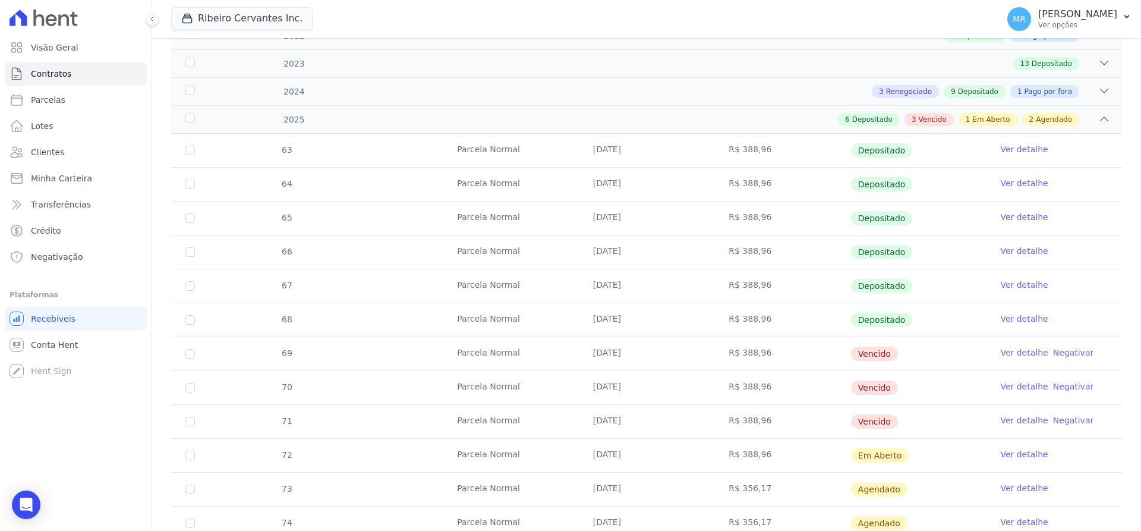
scroll to position [299, 0]
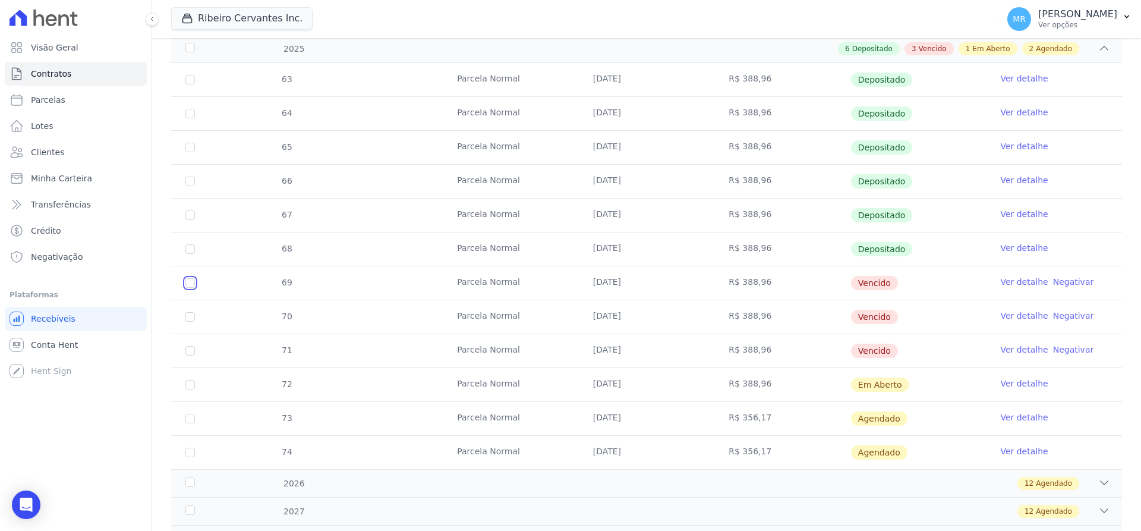
click at [191, 283] on input "checkbox" at bounding box center [190, 283] width 10 height 10
checkbox input "true"
click at [193, 317] on input "checkbox" at bounding box center [190, 317] width 10 height 10
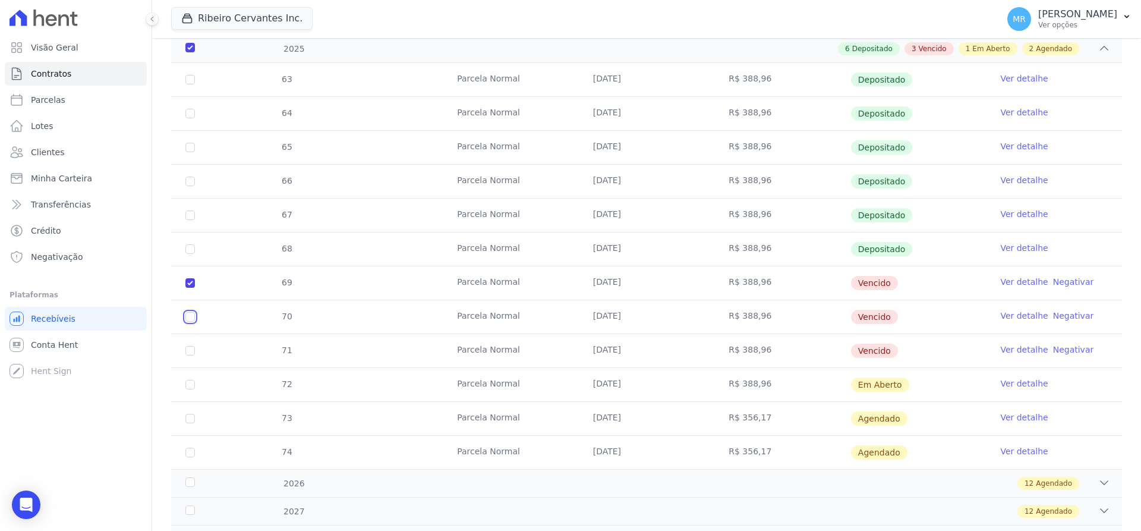
checkbox input "true"
click at [188, 350] on input "checkbox" at bounding box center [190, 351] width 10 height 10
checkbox input "true"
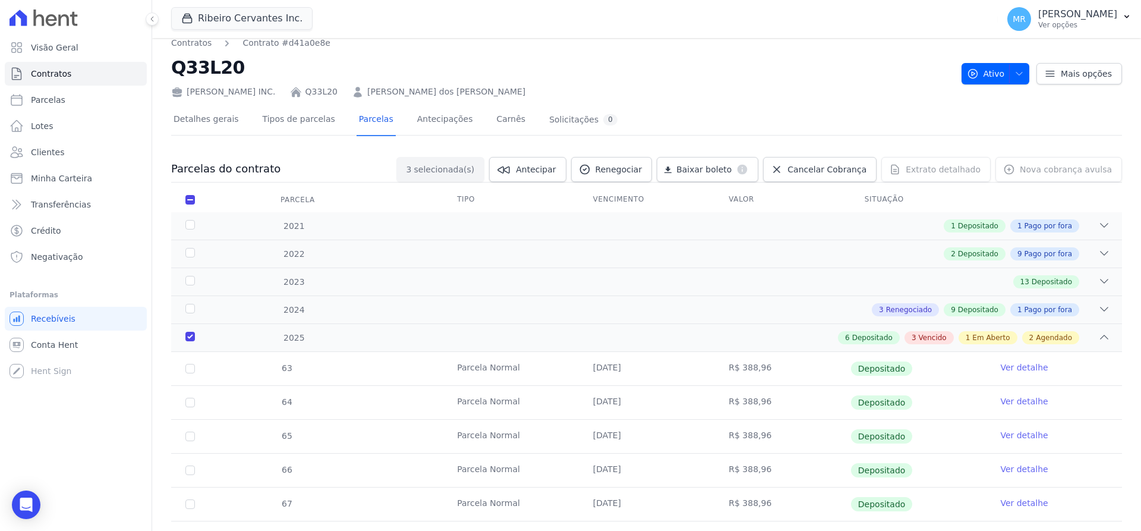
scroll to position [0, 0]
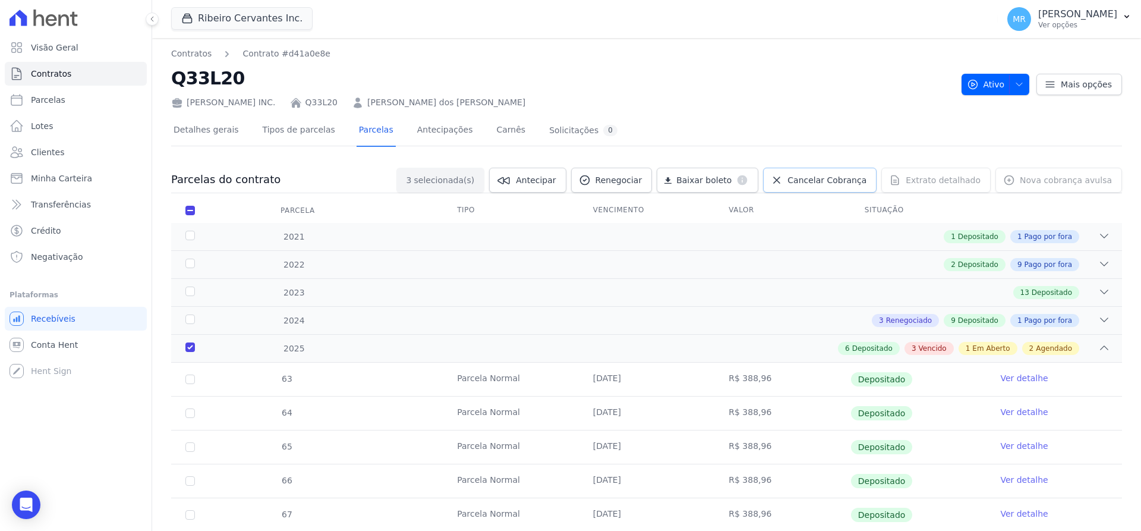
click at [806, 179] on span "Cancelar Cobrança" at bounding box center [826, 180] width 79 height 12
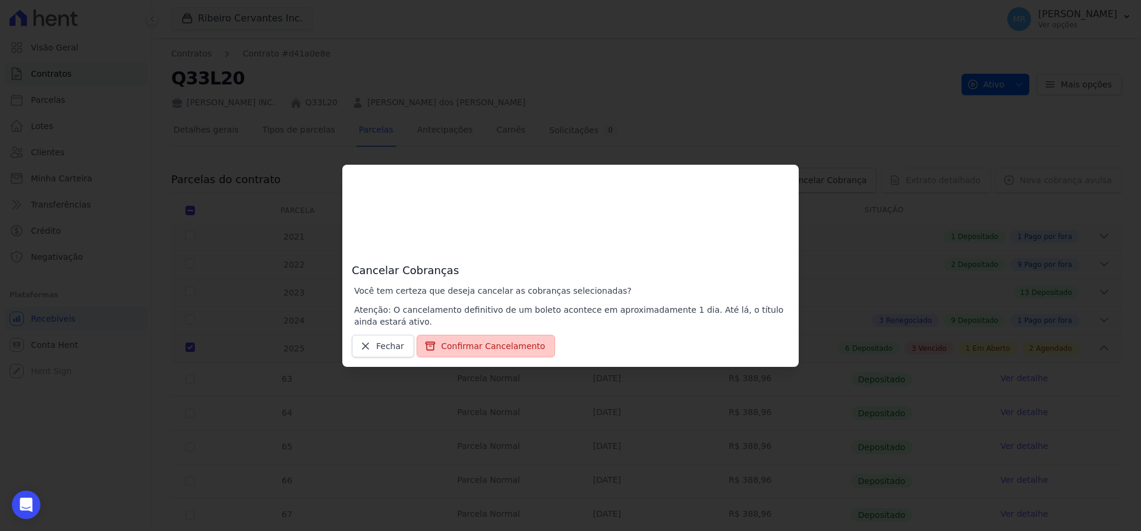
click at [479, 346] on button "Confirmar Cancelamento" at bounding box center [485, 345] width 138 height 23
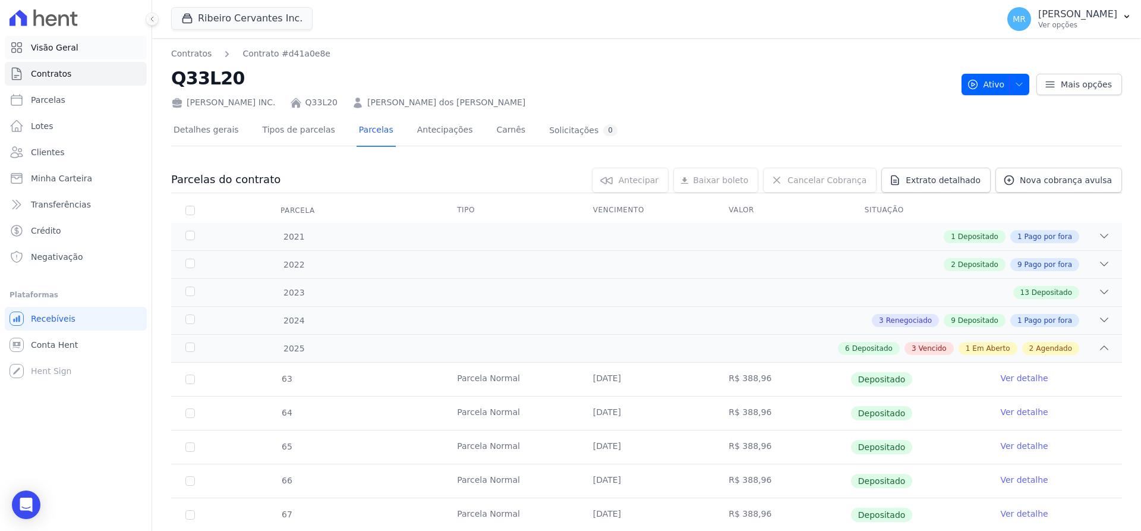
click at [64, 42] on span "Visão Geral" at bounding box center [55, 48] width 48 height 12
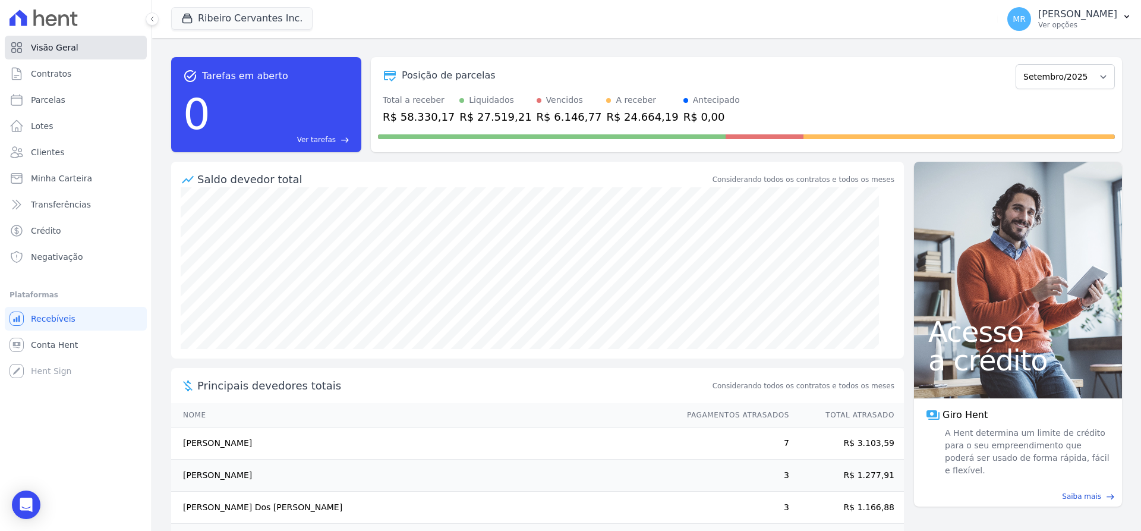
click at [63, 55] on link "Visão Geral" at bounding box center [76, 48] width 142 height 24
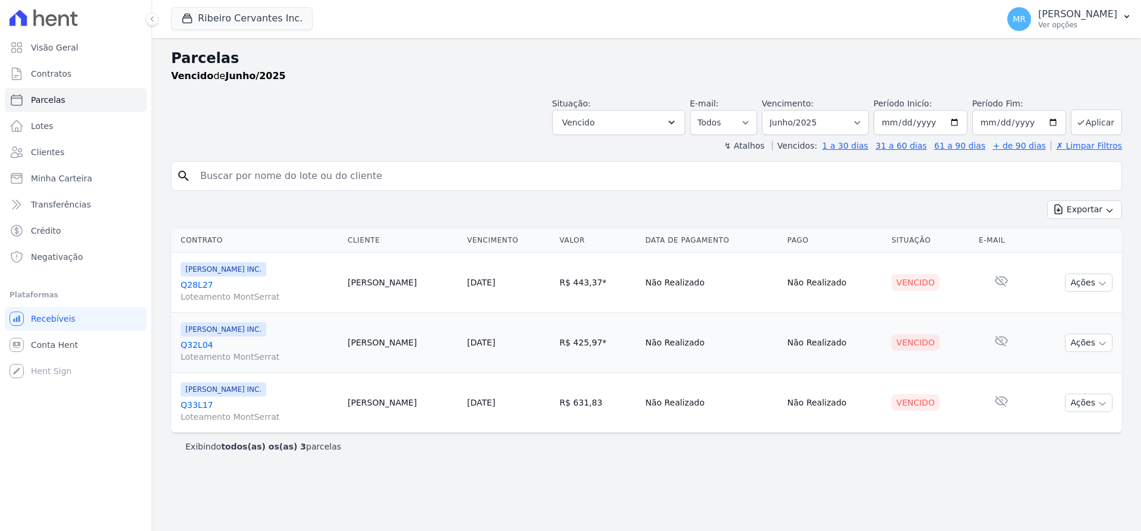
select select
click at [762, 110] on select "Filtrar por período ──────── Todos os meses Maio/2021 Junho/2021 Julho/2021 Ago…" at bounding box center [815, 122] width 107 height 25
select select "07/2025"
click option "Julho/2025" at bounding box center [0, 0] width 0 height 0
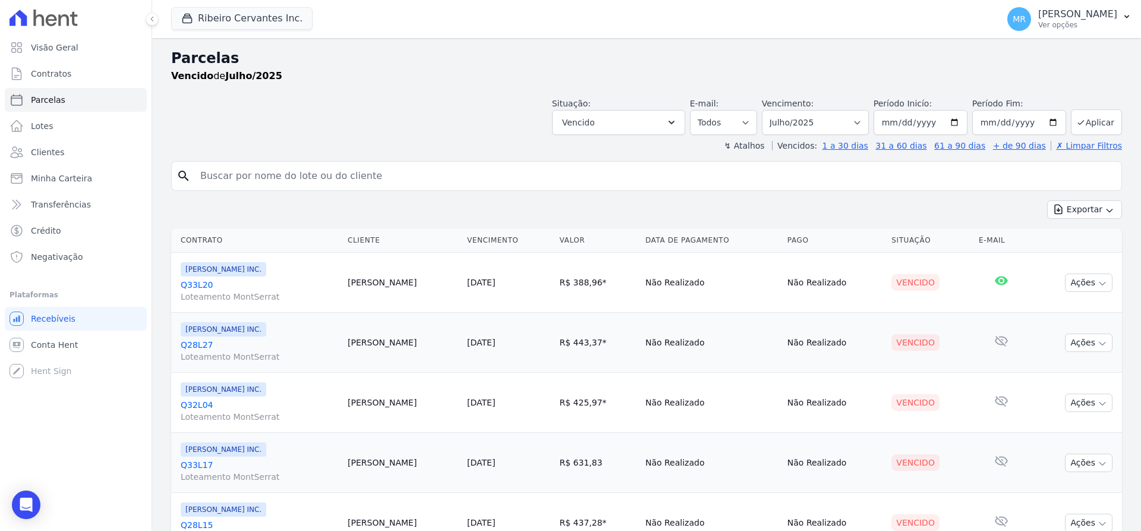
select select
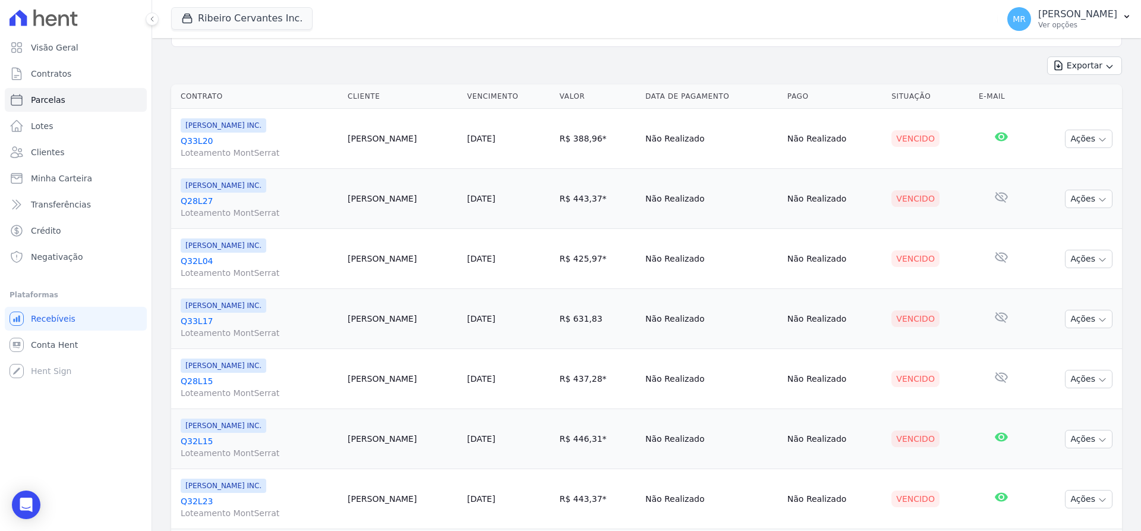
scroll to position [150, 0]
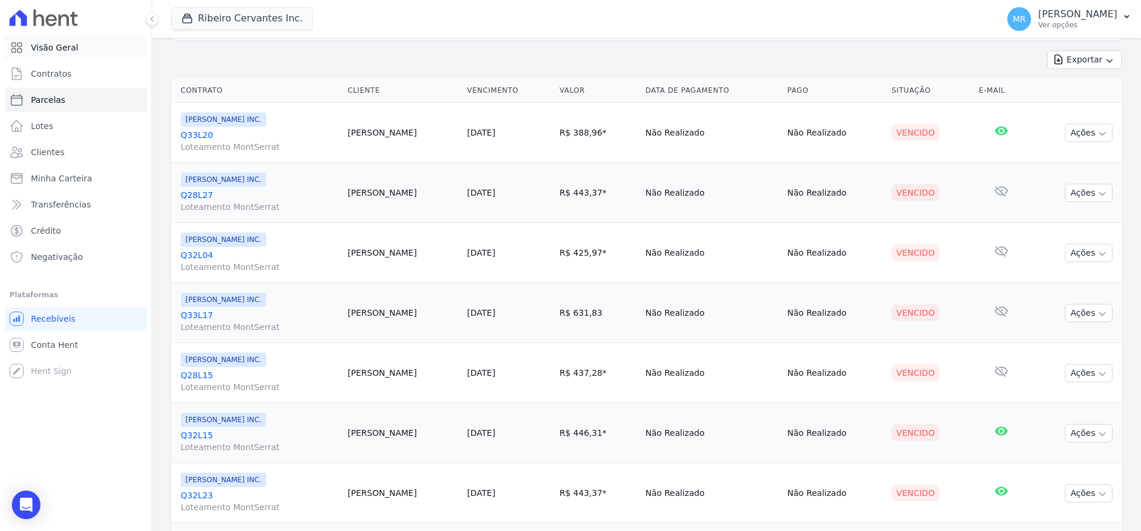
click at [70, 45] on span "Visão Geral" at bounding box center [55, 48] width 48 height 12
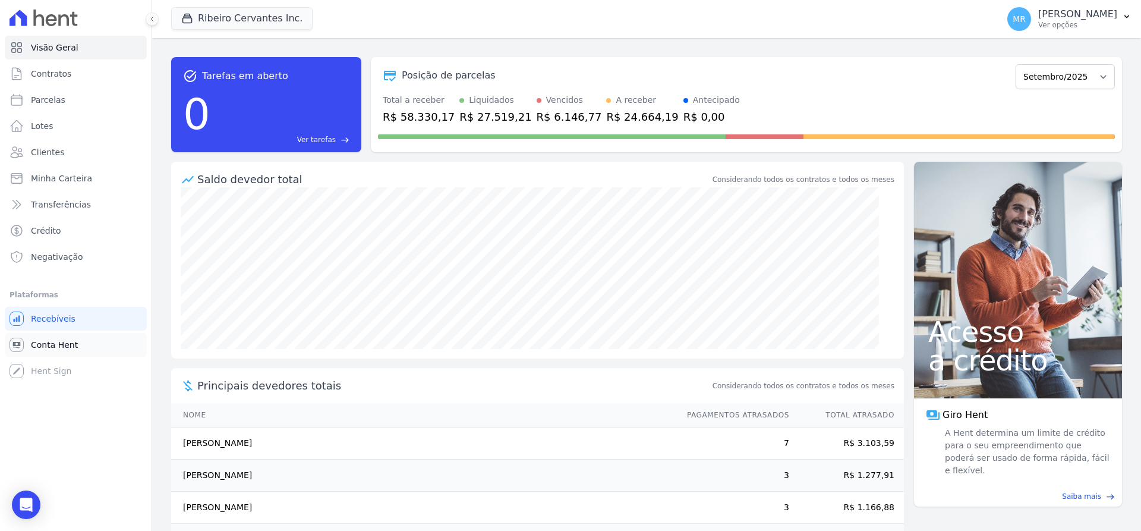
click at [50, 351] on link "Conta Hent" at bounding box center [76, 345] width 142 height 24
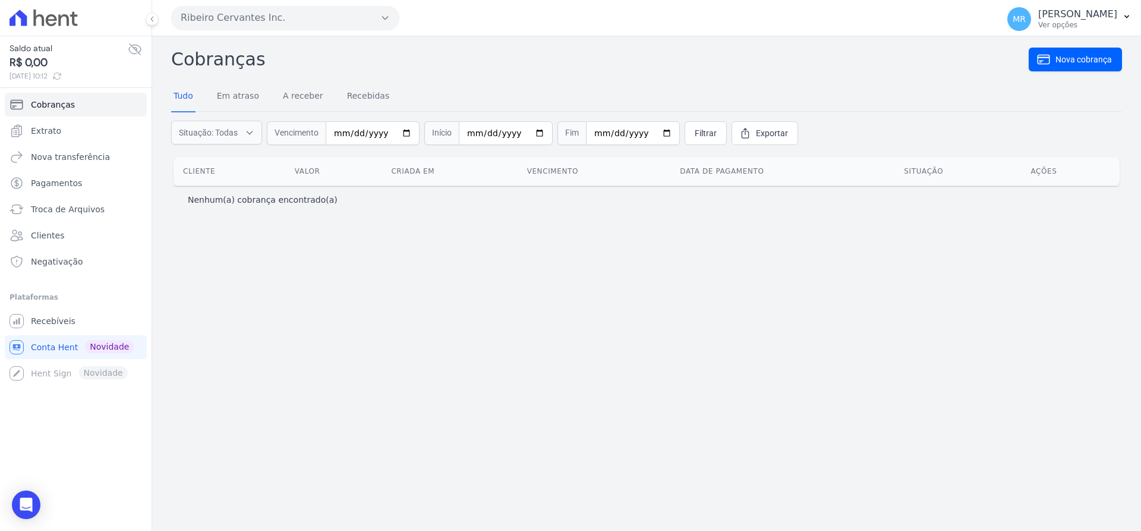
click at [62, 72] on icon at bounding box center [57, 76] width 10 height 10
click at [64, 135] on link "Extrato" at bounding box center [76, 131] width 142 height 24
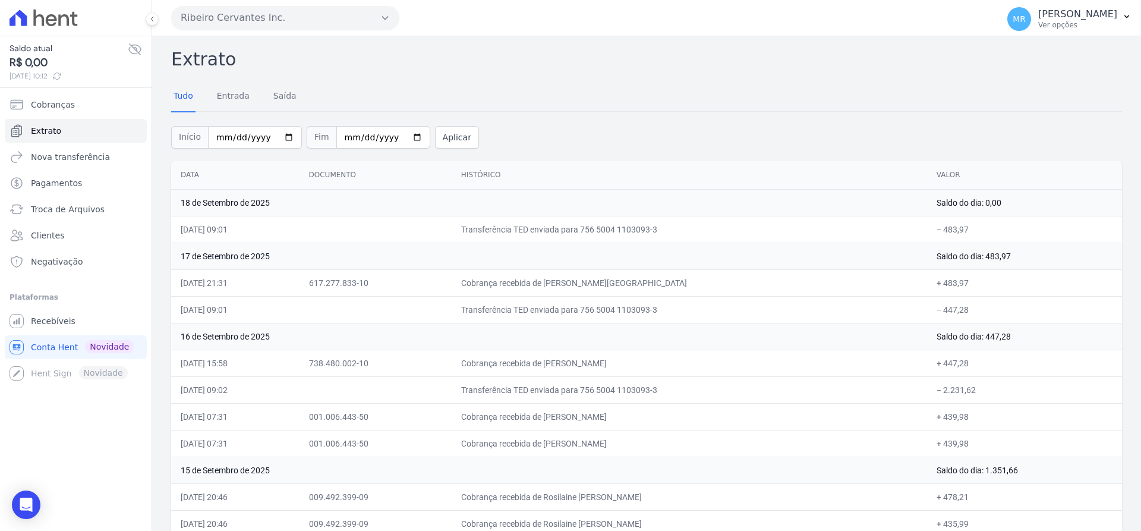
click at [62, 73] on icon at bounding box center [57, 76] width 10 height 10
click at [48, 135] on span "Extrato" at bounding box center [46, 131] width 30 height 12
click at [64, 78] on icon at bounding box center [59, 76] width 10 height 10
click at [44, 128] on span "Extrato" at bounding box center [46, 131] width 30 height 12
